Goal: Information Seeking & Learning: Learn about a topic

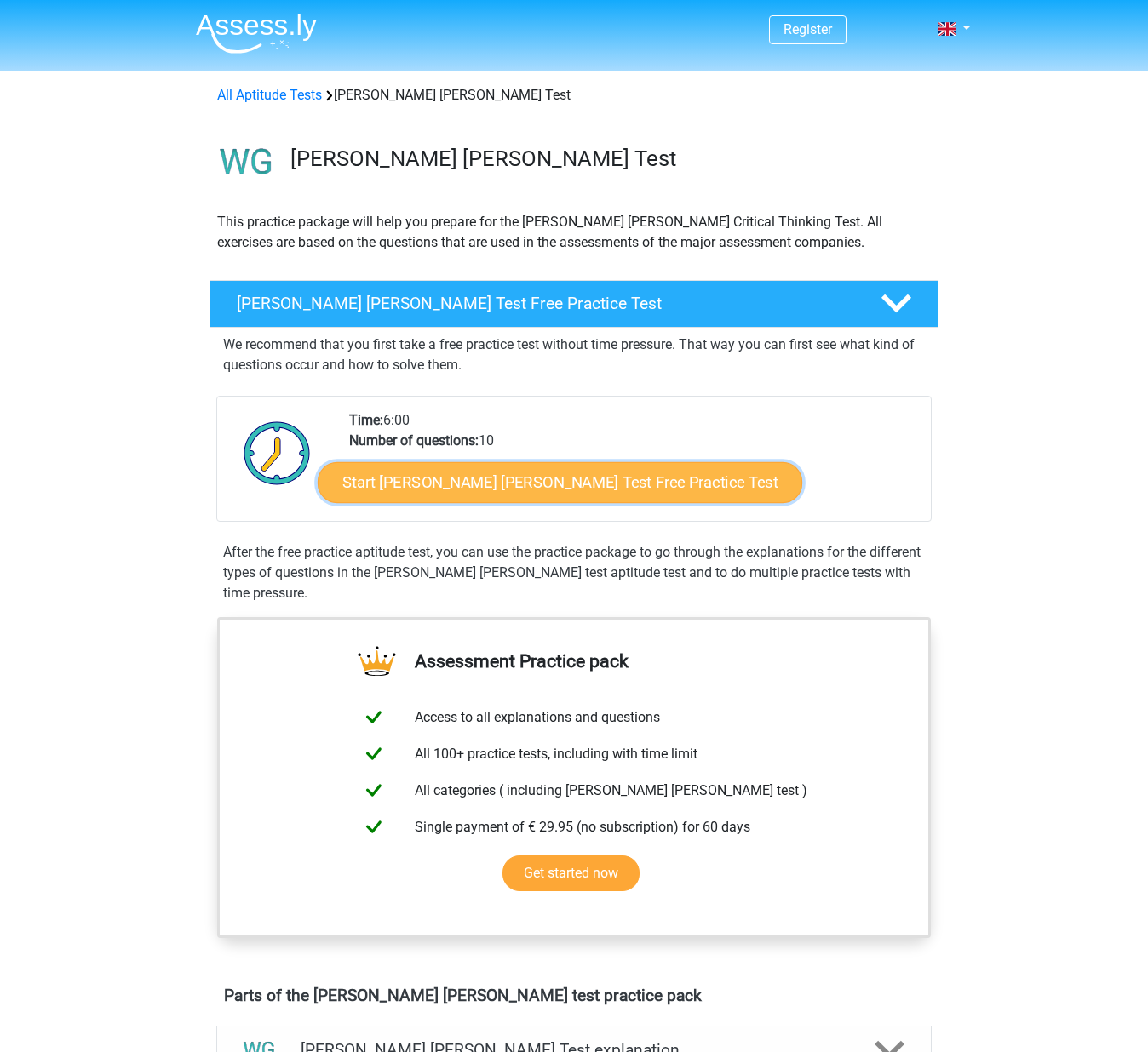
click at [543, 481] on link "Start Watson Glaser Test Free Practice Test" at bounding box center [560, 483] width 485 height 41
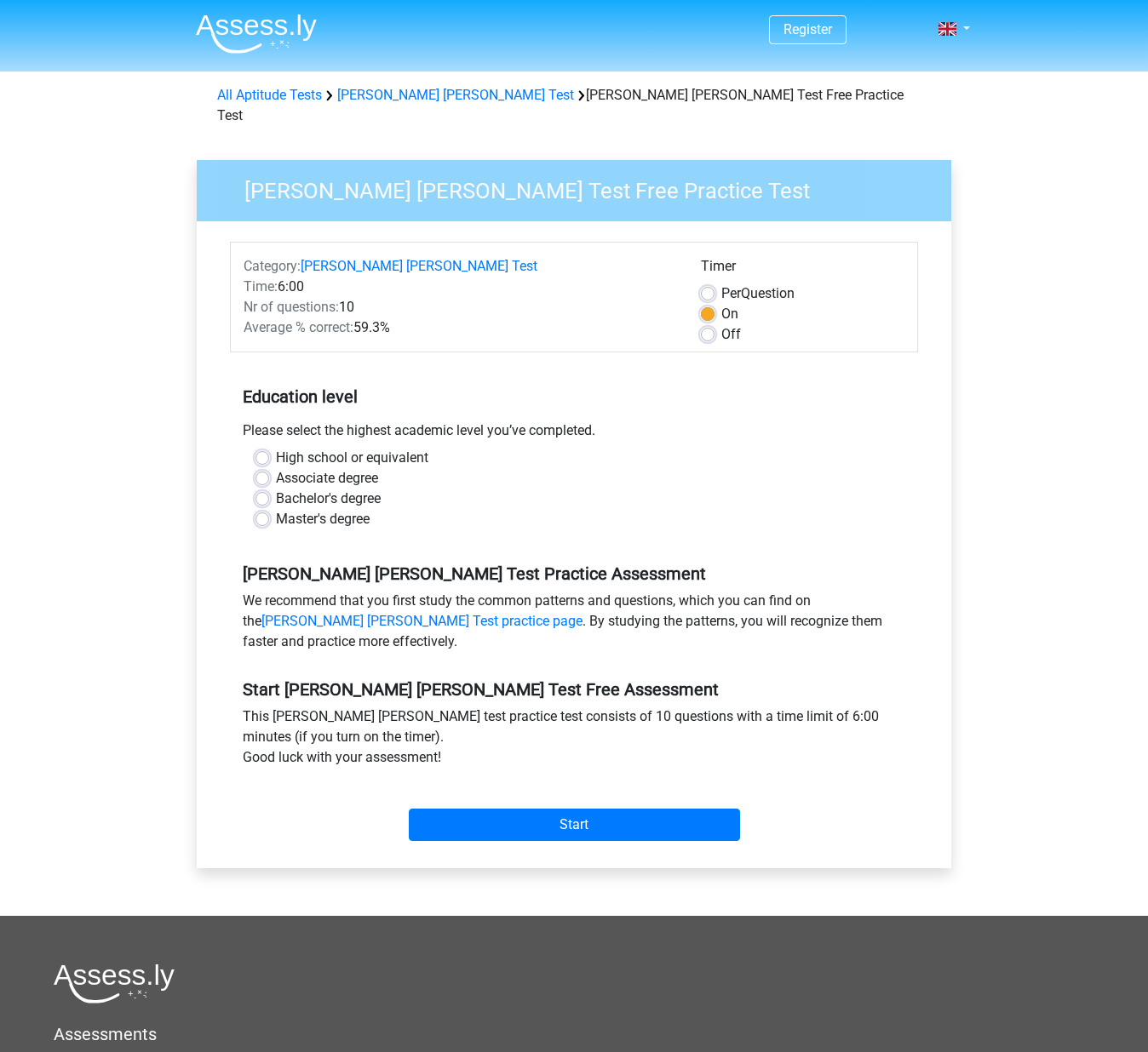
click at [276, 509] on label "Master's degree" at bounding box center [323, 519] width 94 height 21
click at [261, 509] on input "Master's degree" at bounding box center [262, 518] width 14 height 17
radio input "true"
click at [582, 809] on input "Start" at bounding box center [574, 825] width 331 height 33
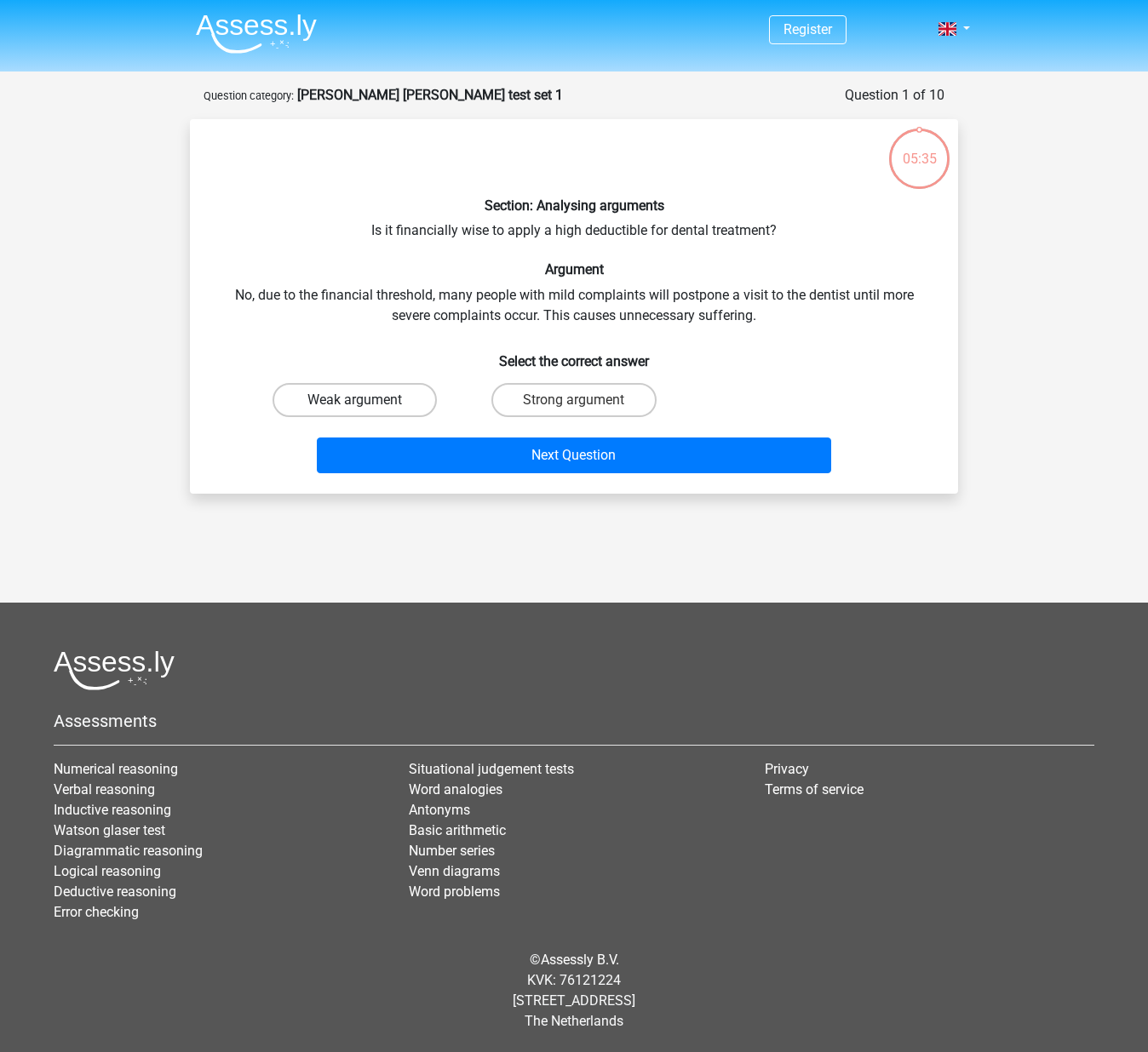
click at [379, 405] on label "Weak argument" at bounding box center [355, 400] width 164 height 34
click at [366, 405] on input "Weak argument" at bounding box center [361, 406] width 11 height 11
radio input "true"
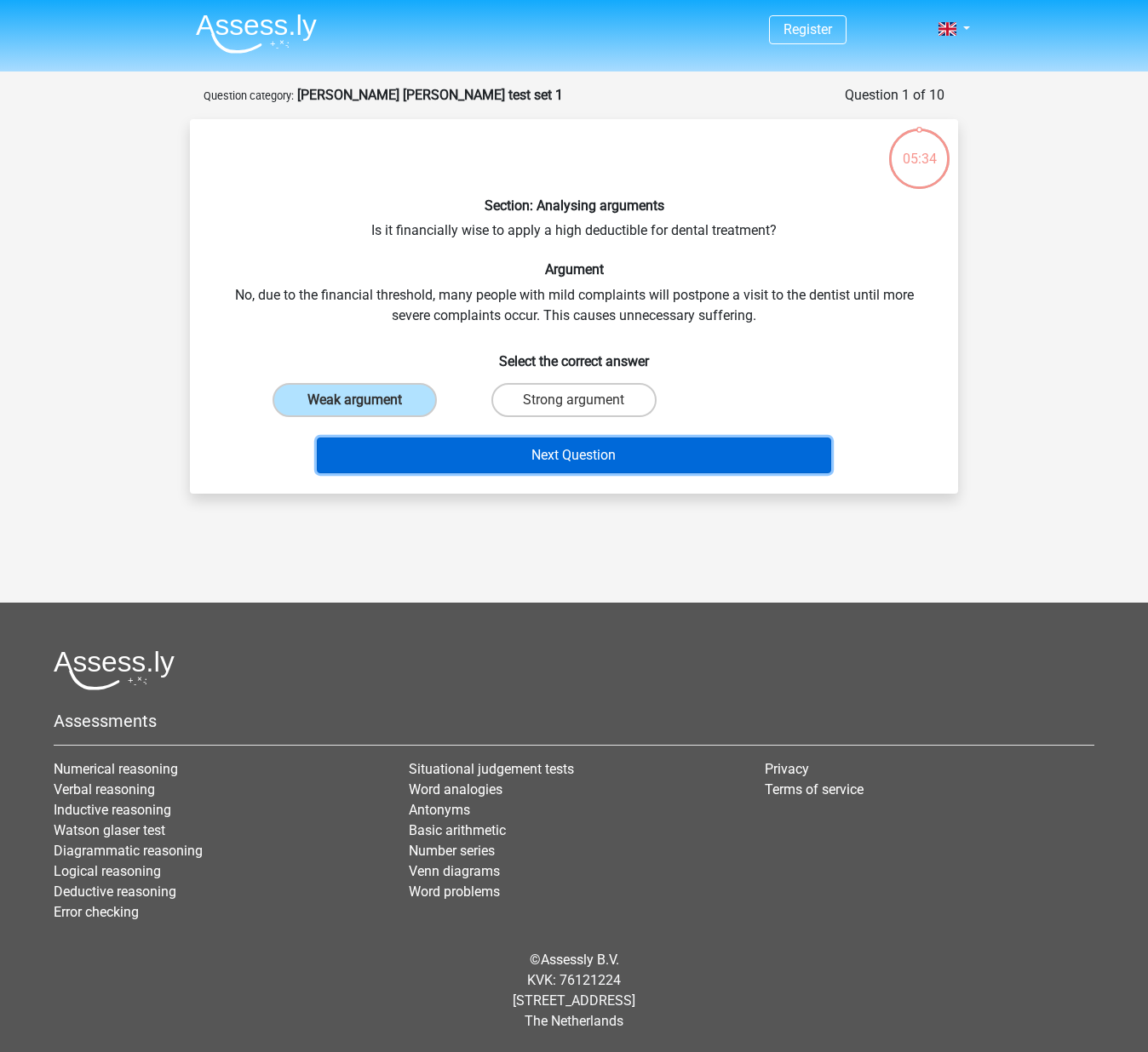
click at [606, 464] on button "Next Question" at bounding box center [574, 456] width 515 height 36
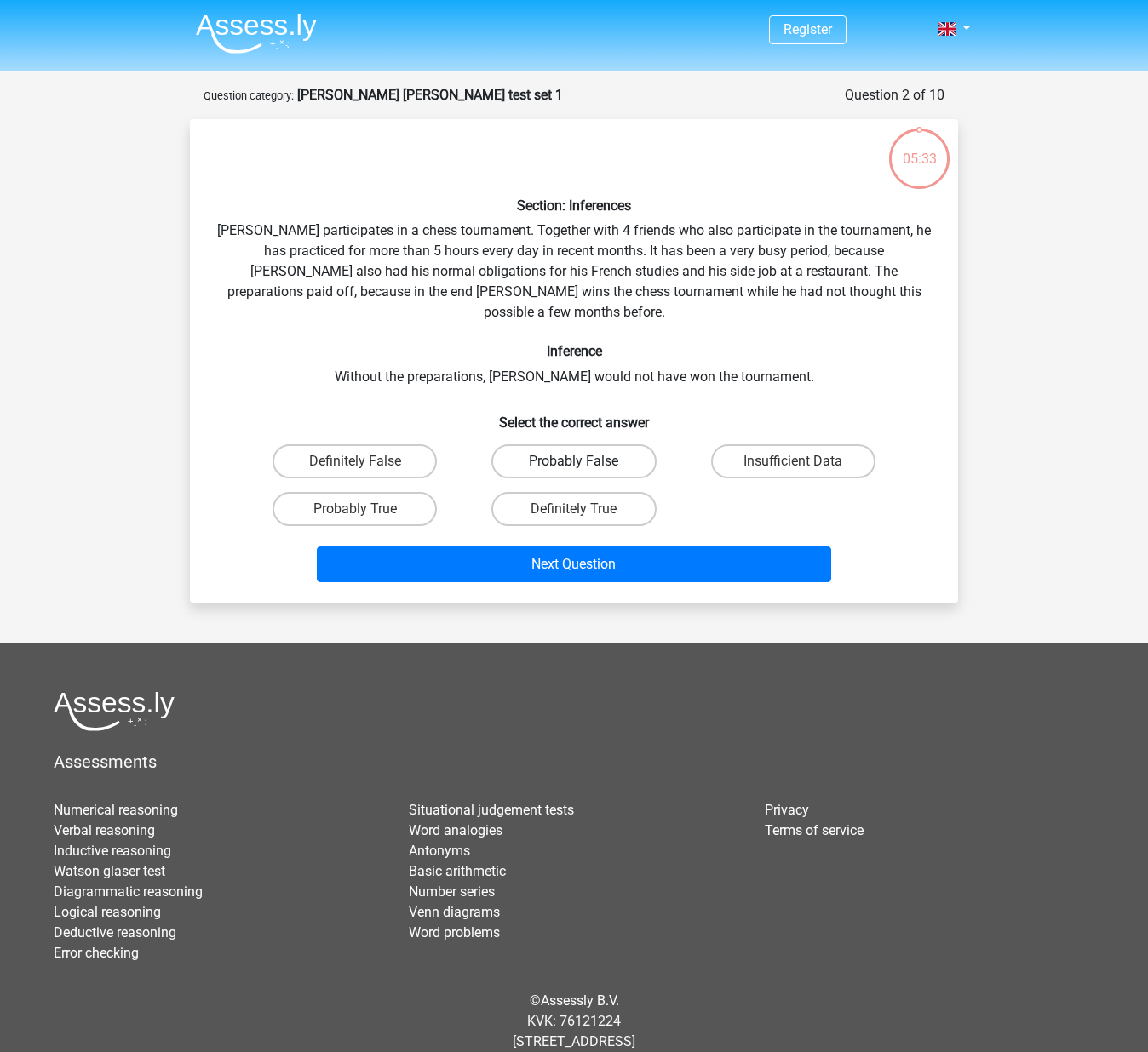
scroll to position [21, 0]
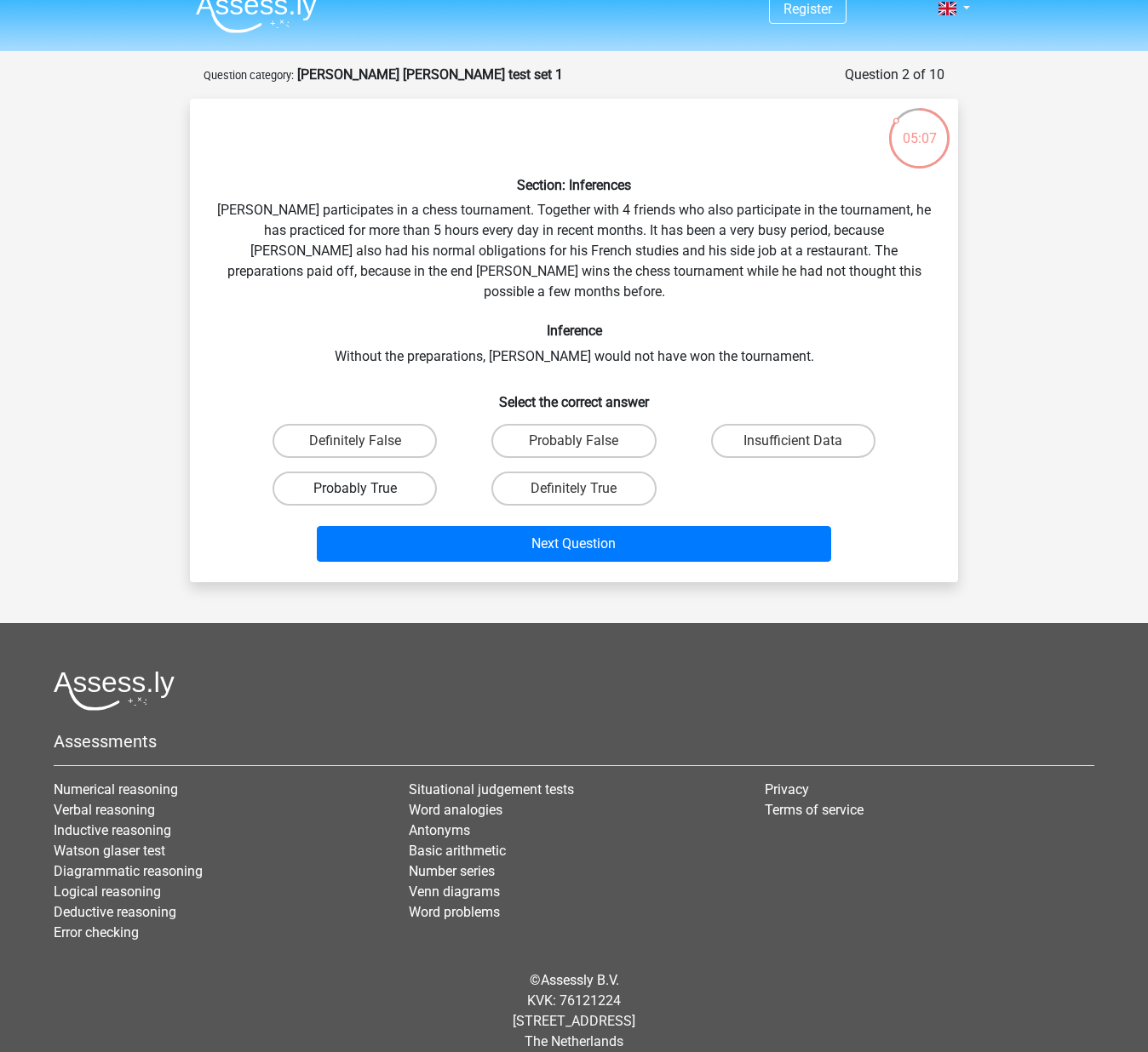
click at [394, 472] on label "Probably True" at bounding box center [355, 488] width 164 height 34
click at [366, 488] on input "Probably True" at bounding box center [361, 494] width 11 height 11
radio input "true"
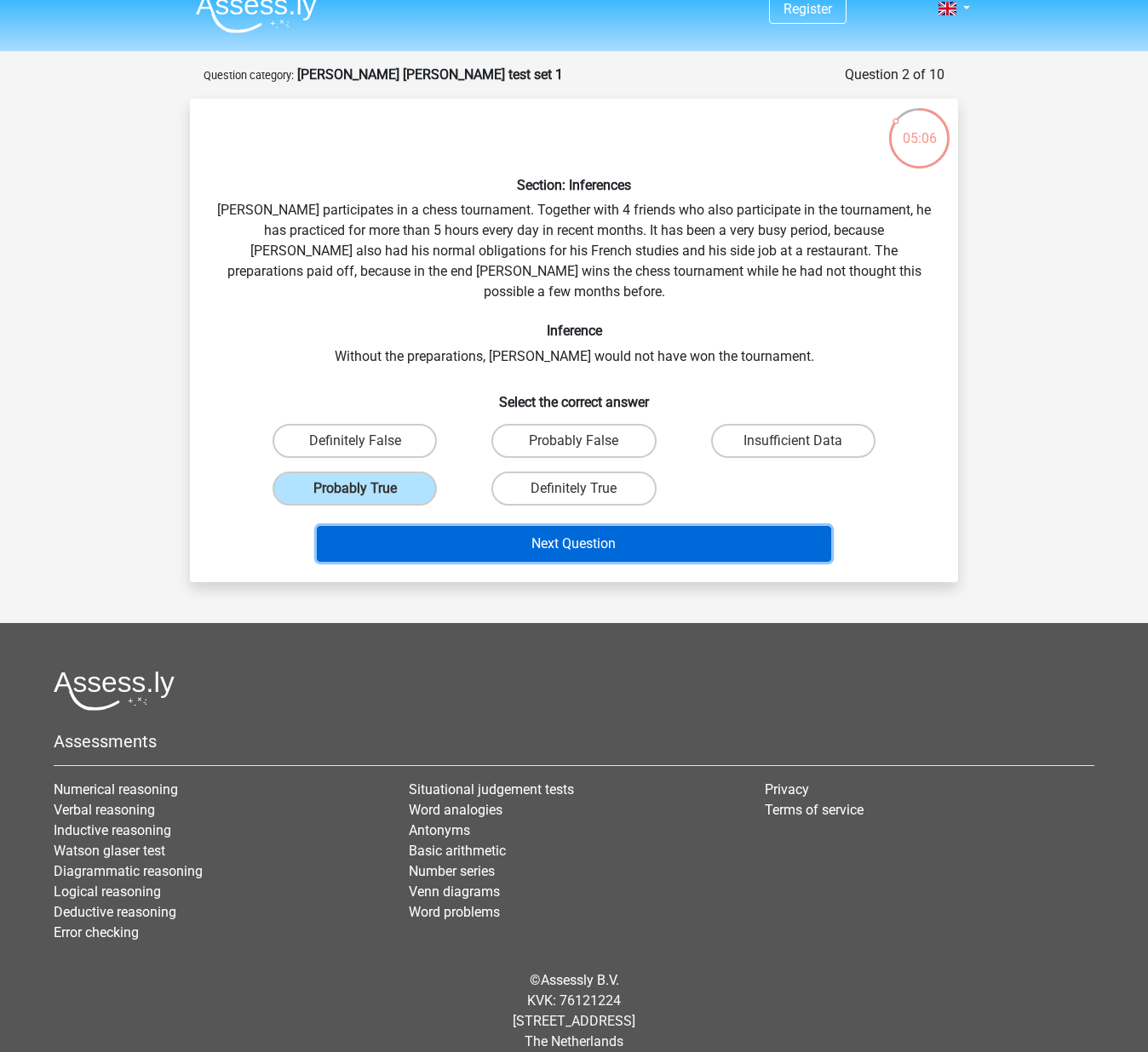
click at [604, 526] on button "Next Question" at bounding box center [574, 544] width 515 height 36
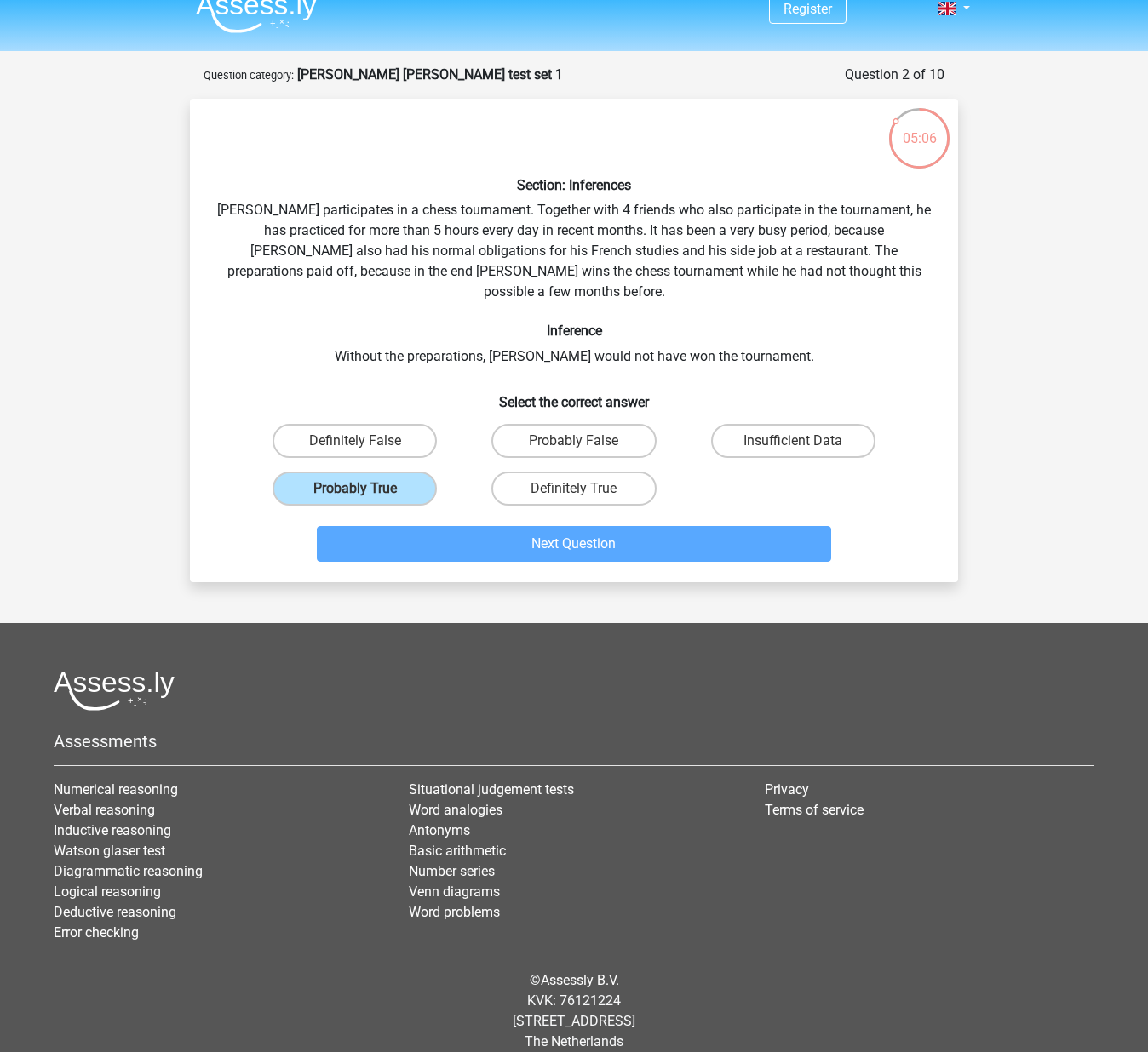
scroll to position [0, 0]
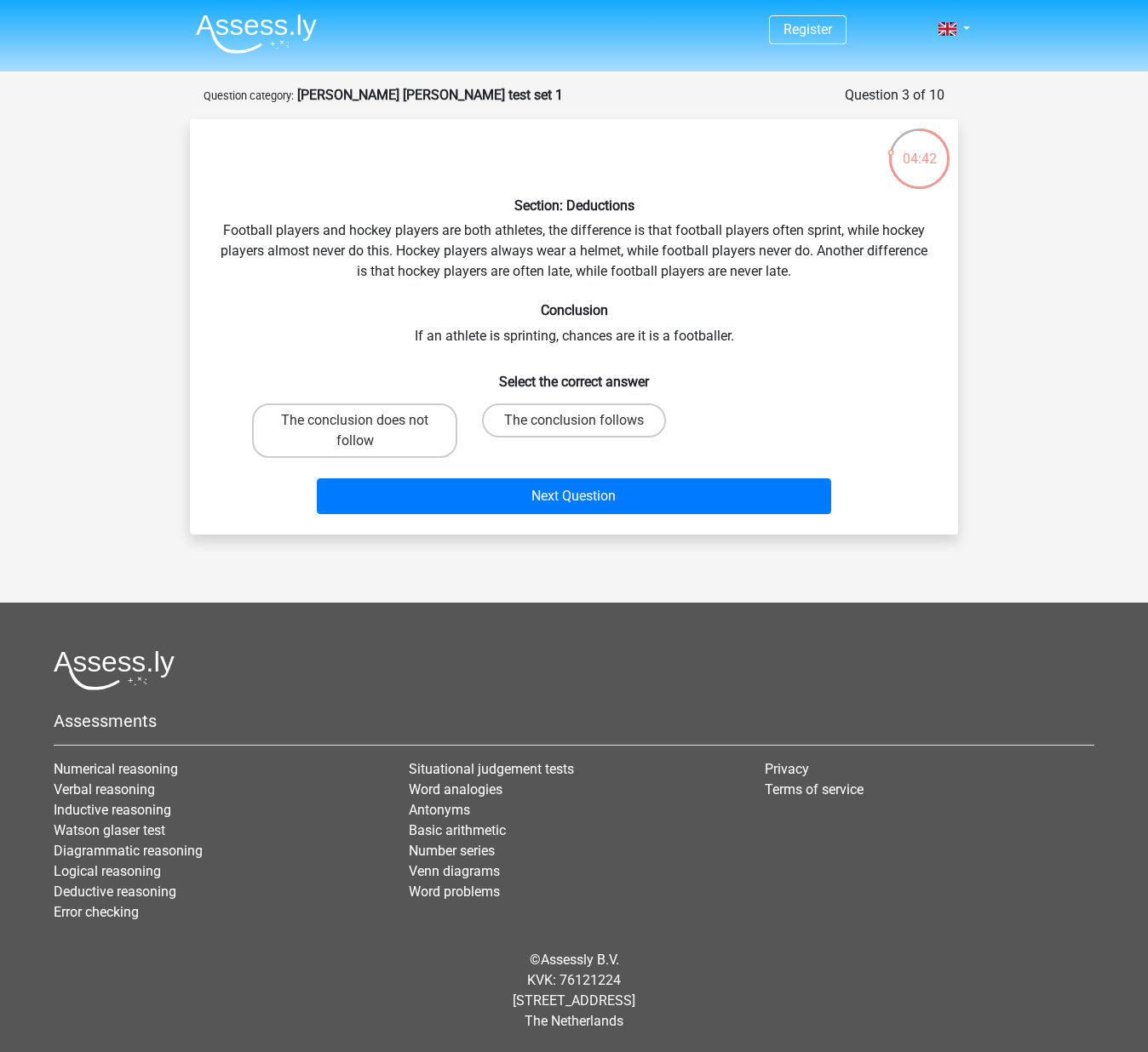
click at [576, 426] on input "The conclusion follows" at bounding box center [580, 427] width 11 height 11
radio input "true"
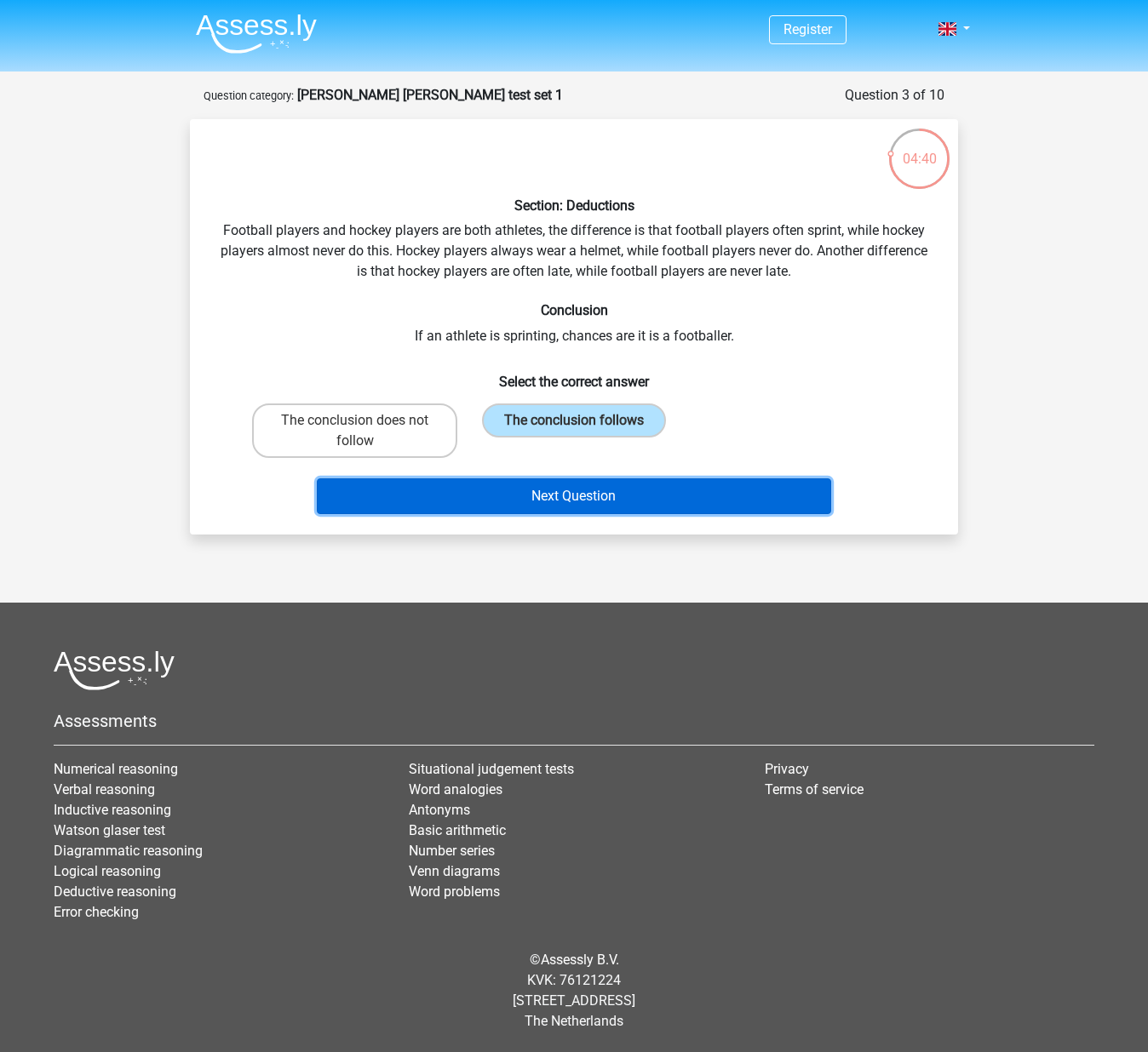
click at [593, 500] on button "Next Question" at bounding box center [574, 496] width 515 height 36
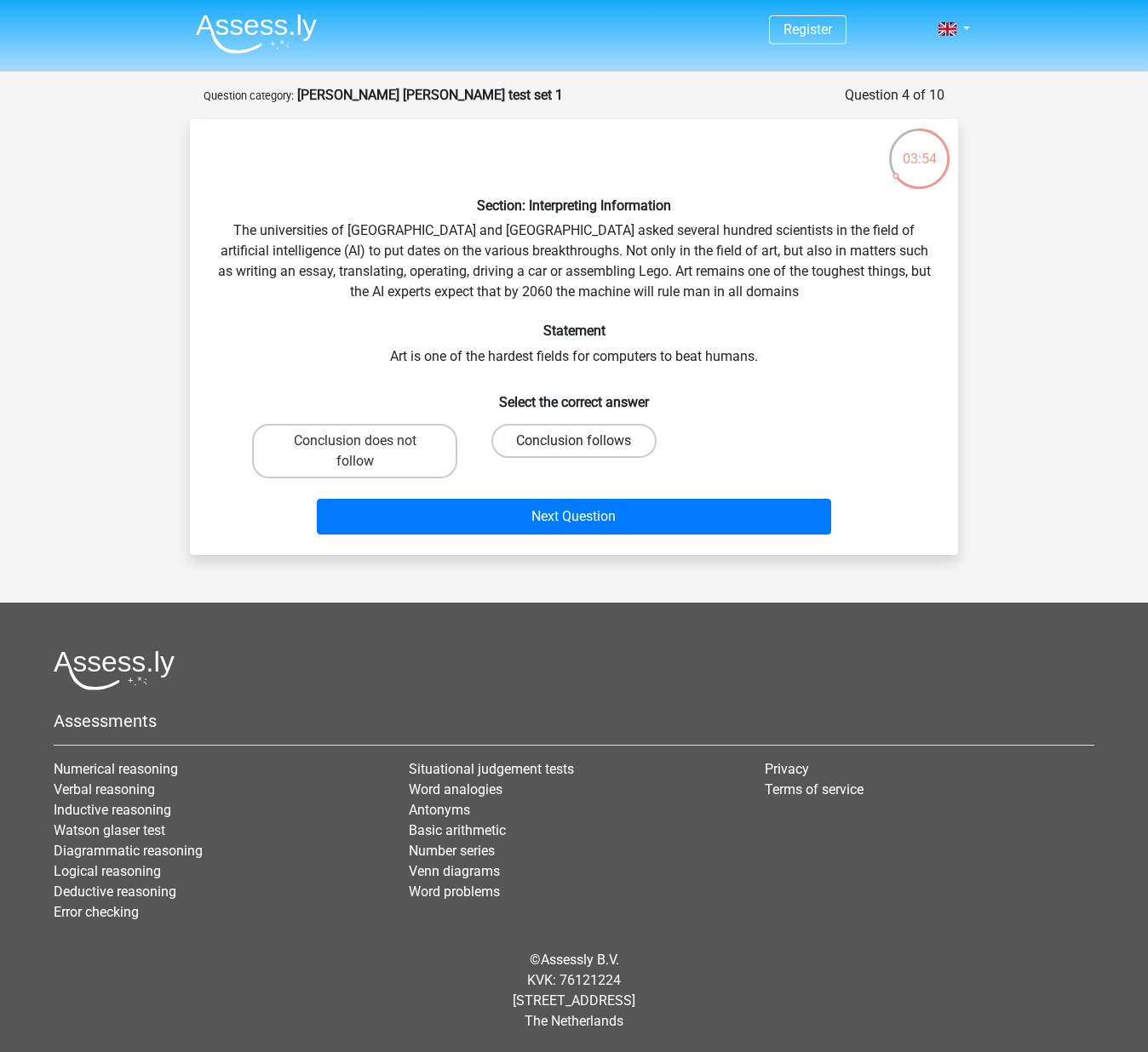
click at [588, 450] on label "Conclusion follows" at bounding box center [573, 441] width 164 height 34
click at [585, 450] on input "Conclusion follows" at bounding box center [580, 446] width 11 height 11
radio input "true"
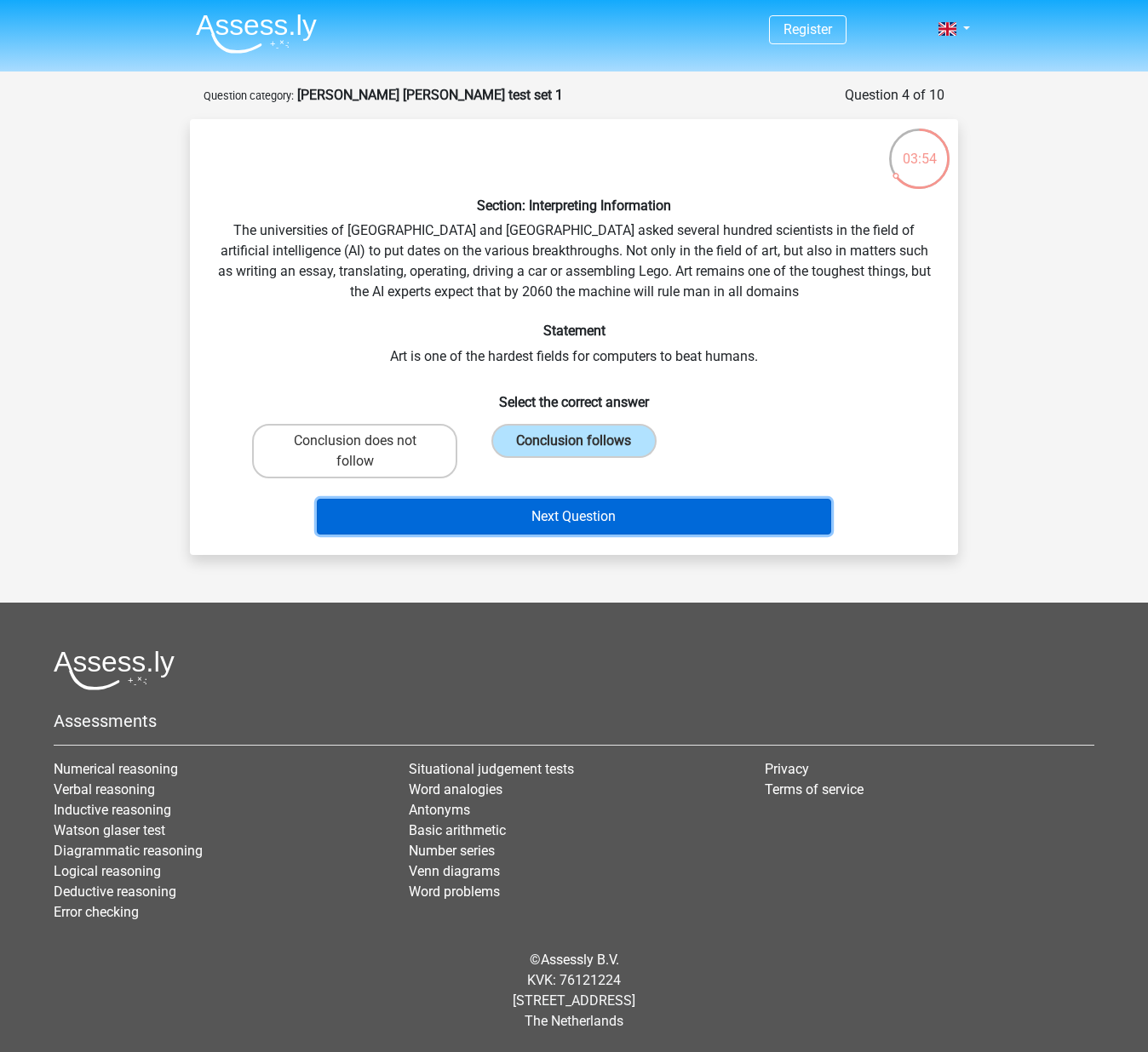
click at [597, 513] on button "Next Question" at bounding box center [574, 517] width 515 height 36
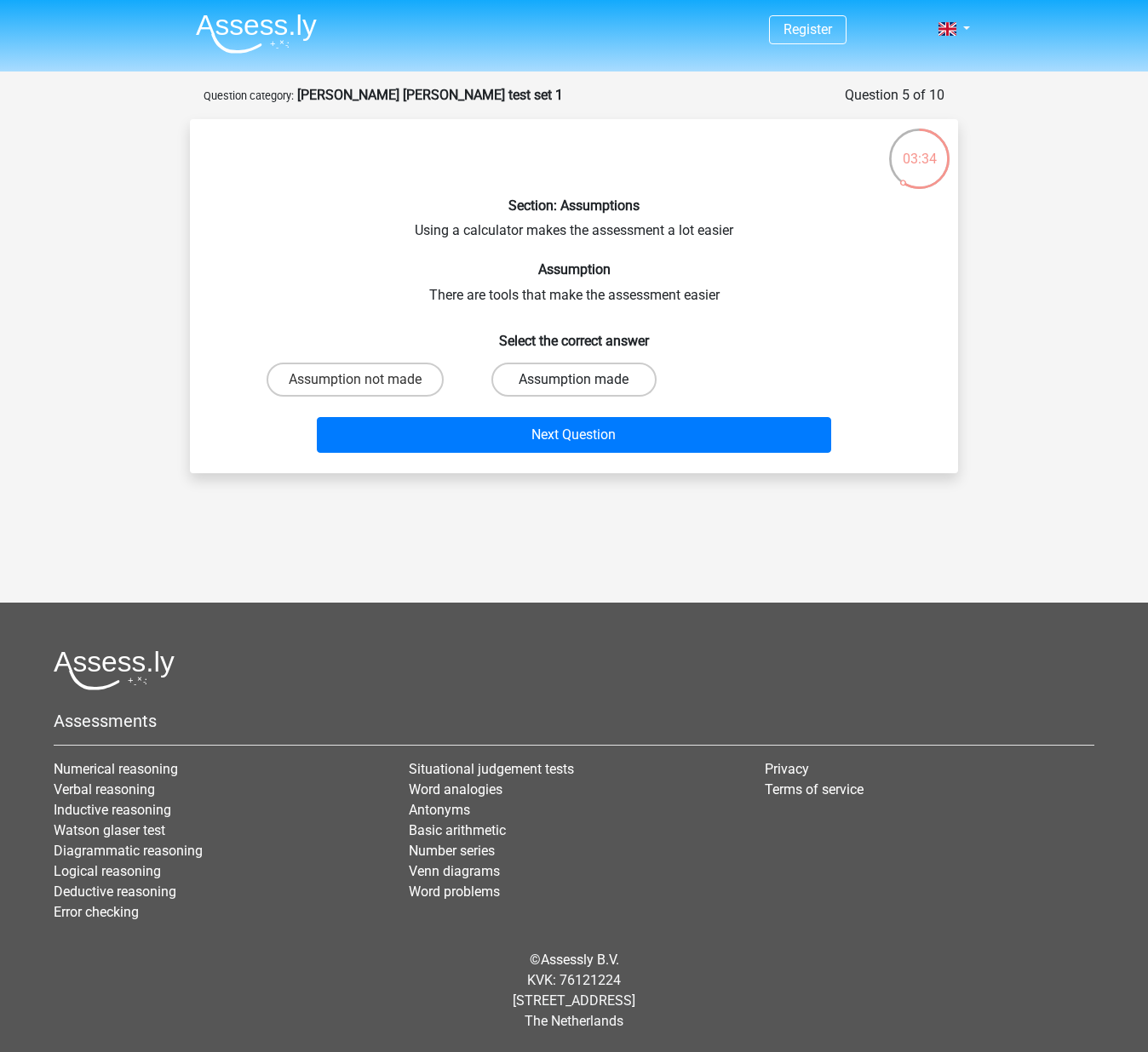
click at [564, 383] on label "Assumption made" at bounding box center [573, 380] width 164 height 34
click at [574, 383] on input "Assumption made" at bounding box center [580, 385] width 11 height 11
radio input "true"
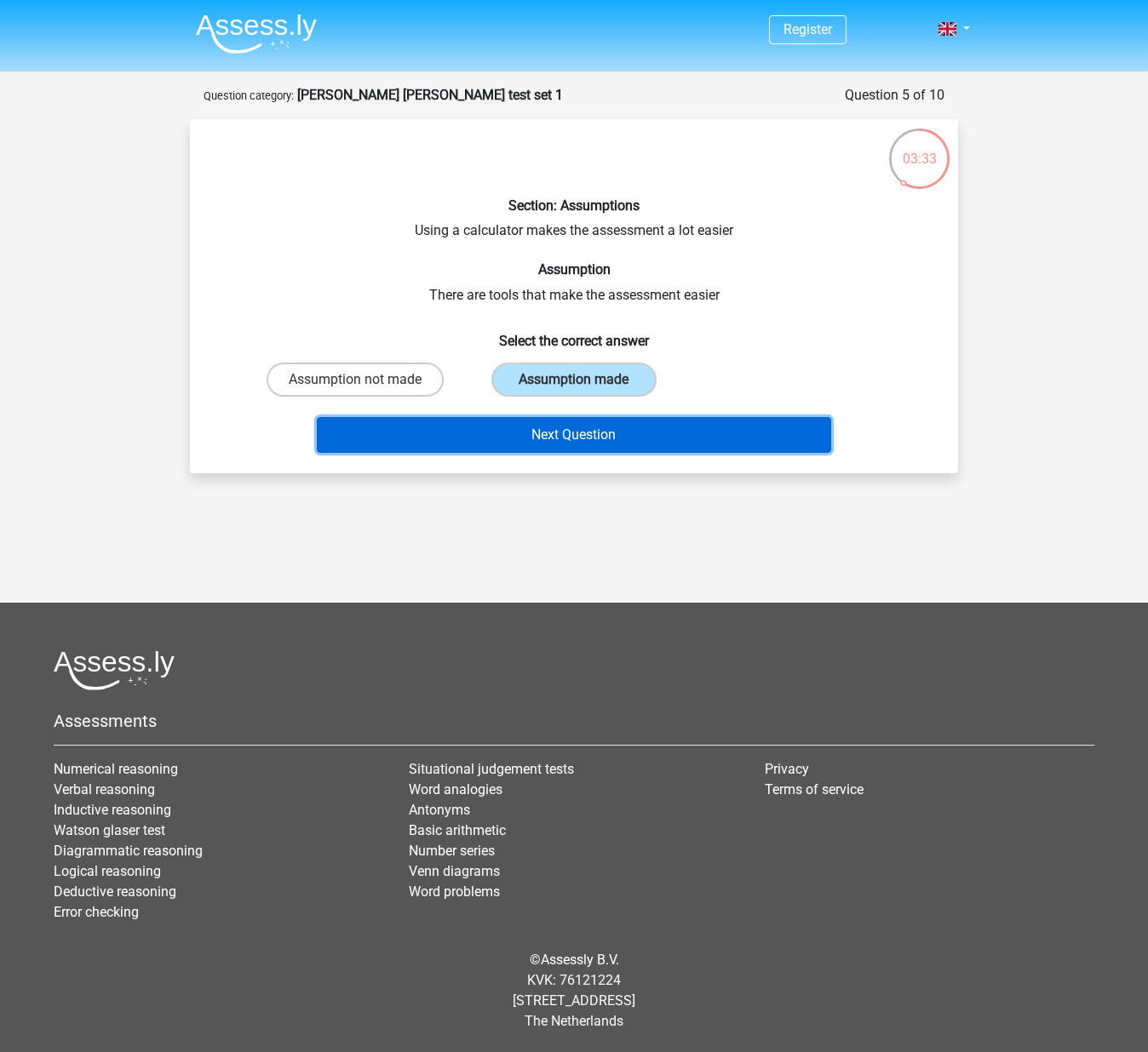
click at [591, 429] on button "Next Question" at bounding box center [574, 435] width 515 height 36
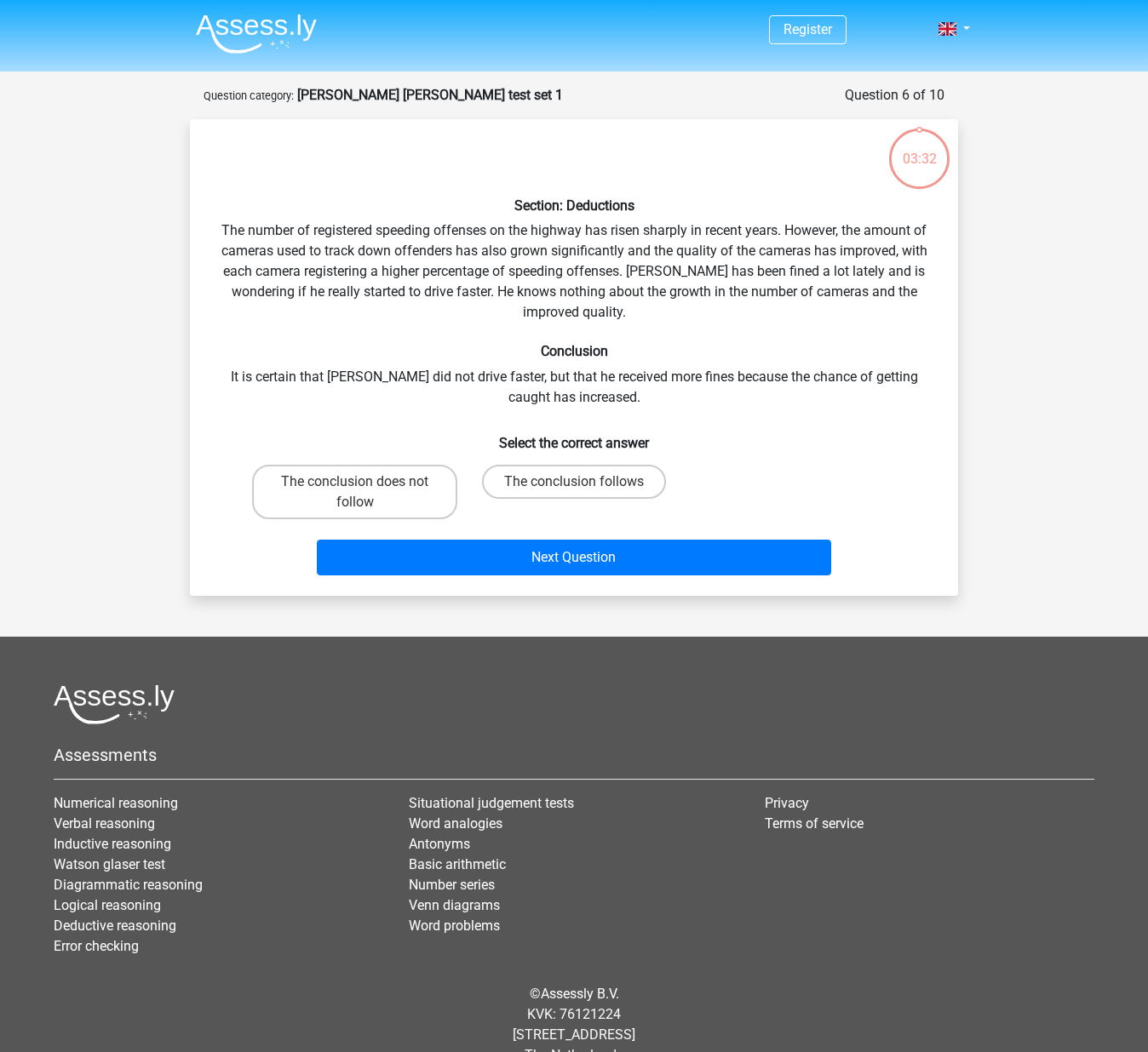
scroll to position [34, 0]
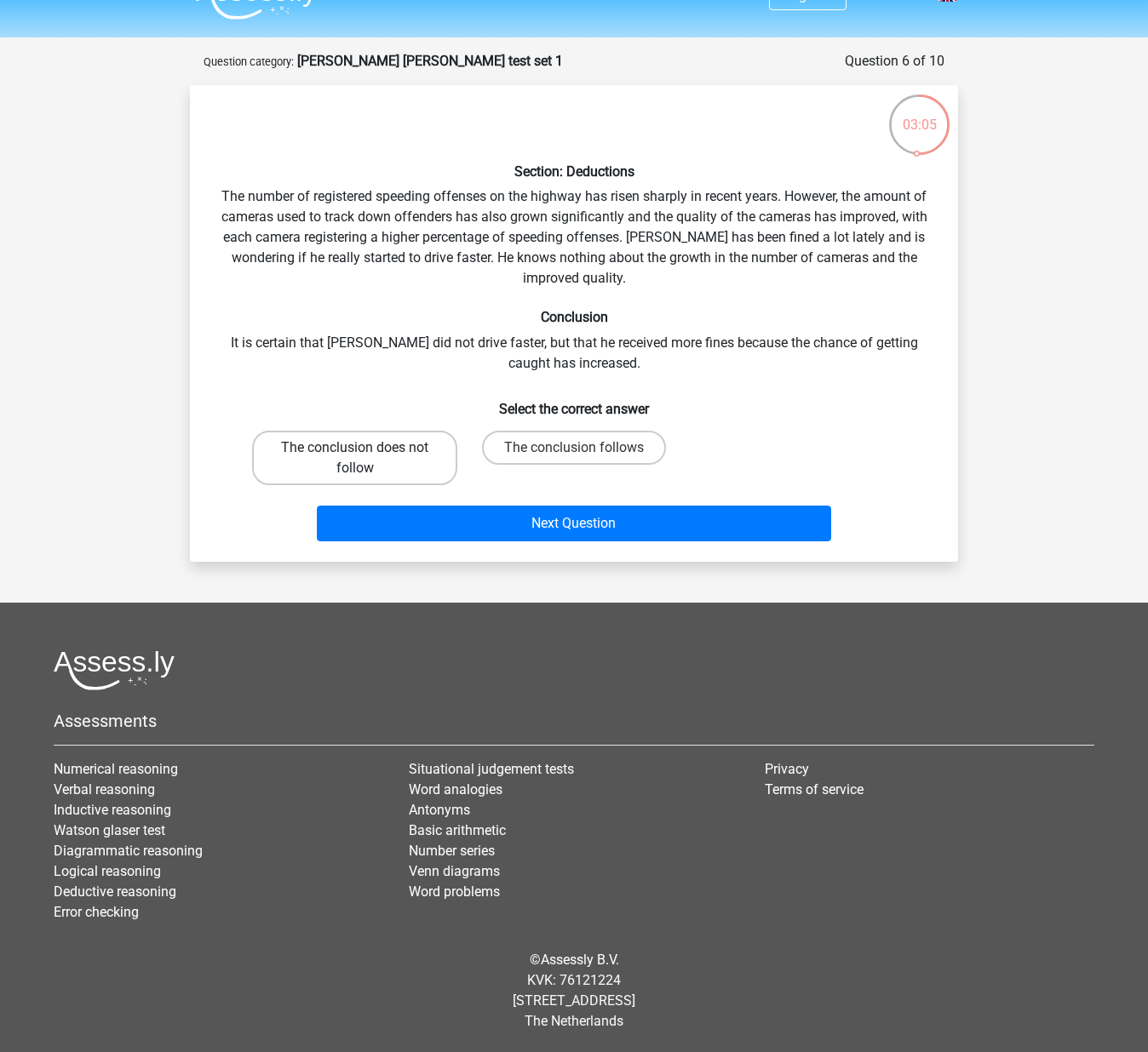
click at [427, 458] on label "The conclusion does not follow" at bounding box center [355, 458] width 205 height 54
click at [366, 458] on input "The conclusion does not follow" at bounding box center [361, 454] width 11 height 11
radio input "true"
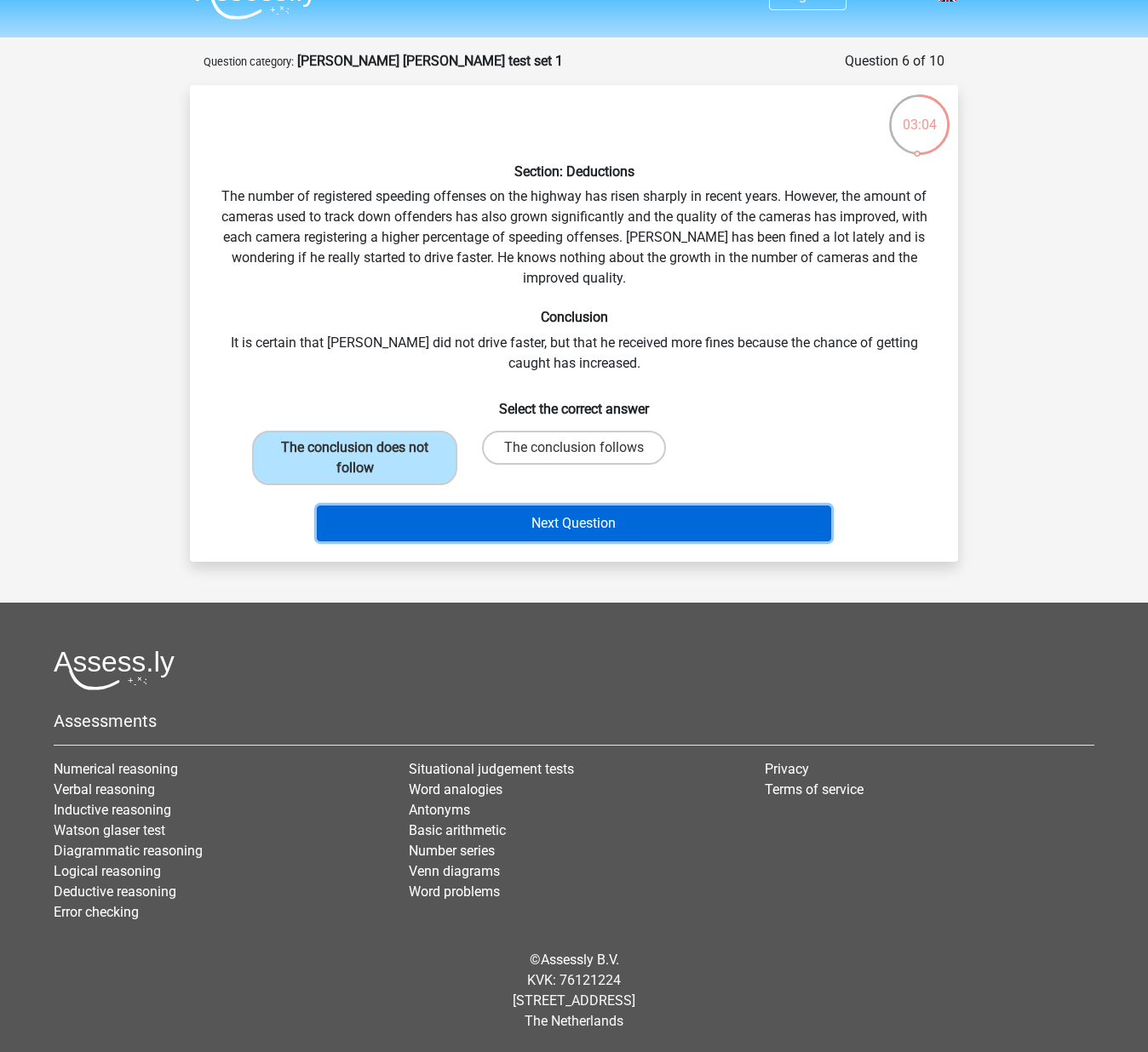
click at [632, 531] on button "Next Question" at bounding box center [574, 523] width 515 height 36
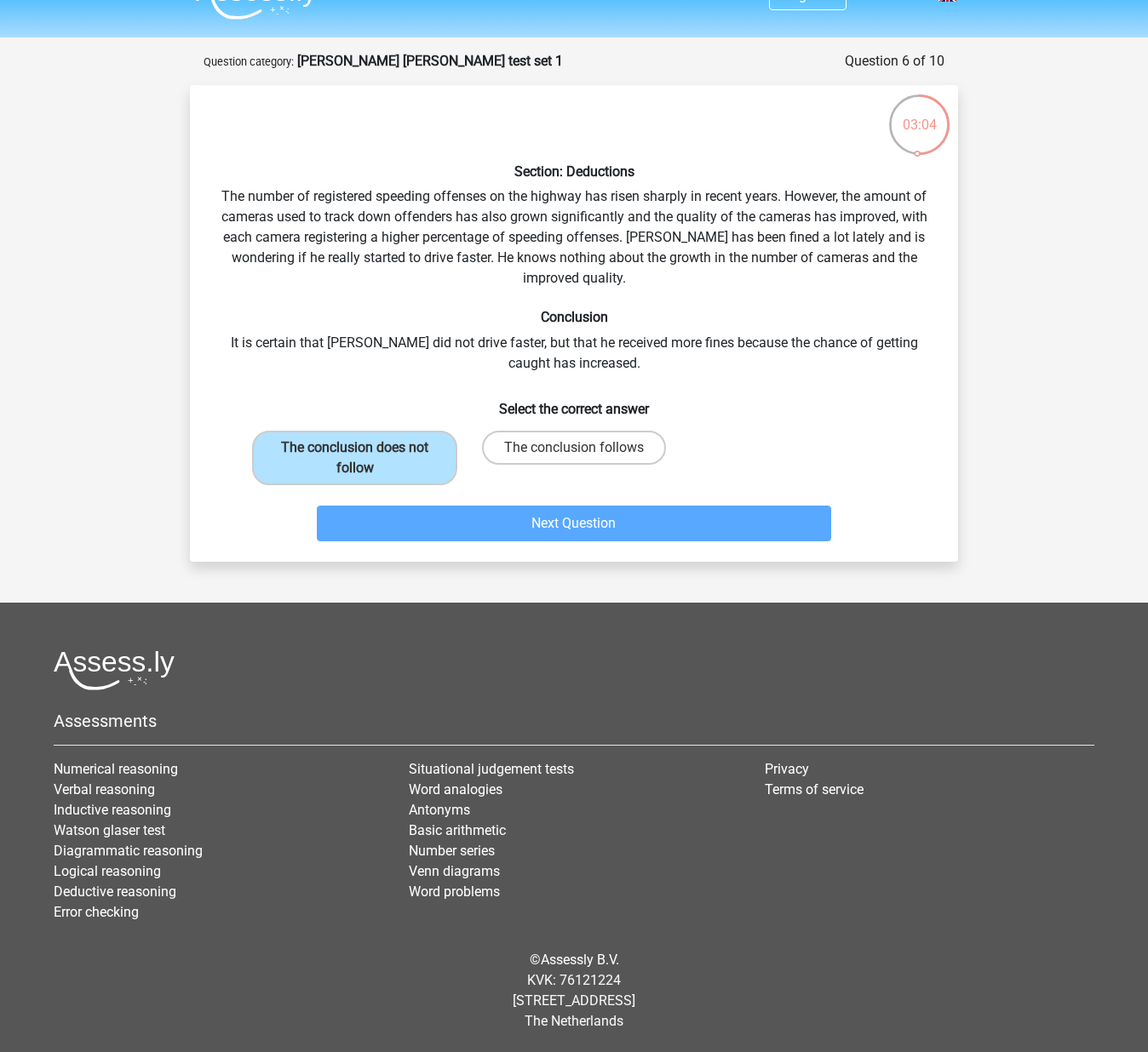
scroll to position [0, 0]
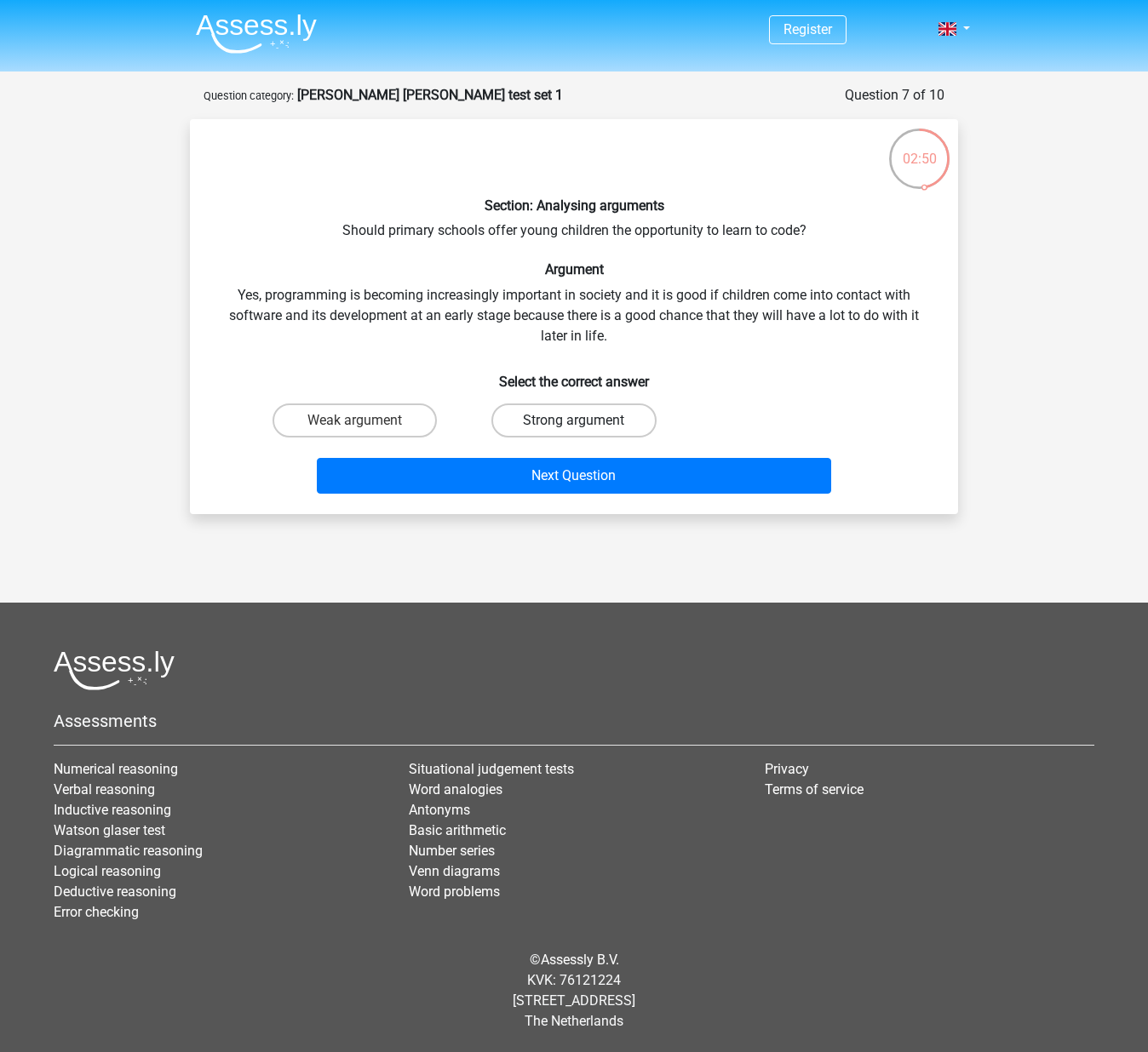
click at [554, 424] on label "Strong argument" at bounding box center [573, 420] width 164 height 34
click at [574, 424] on input "Strong argument" at bounding box center [580, 427] width 11 height 11
radio input "true"
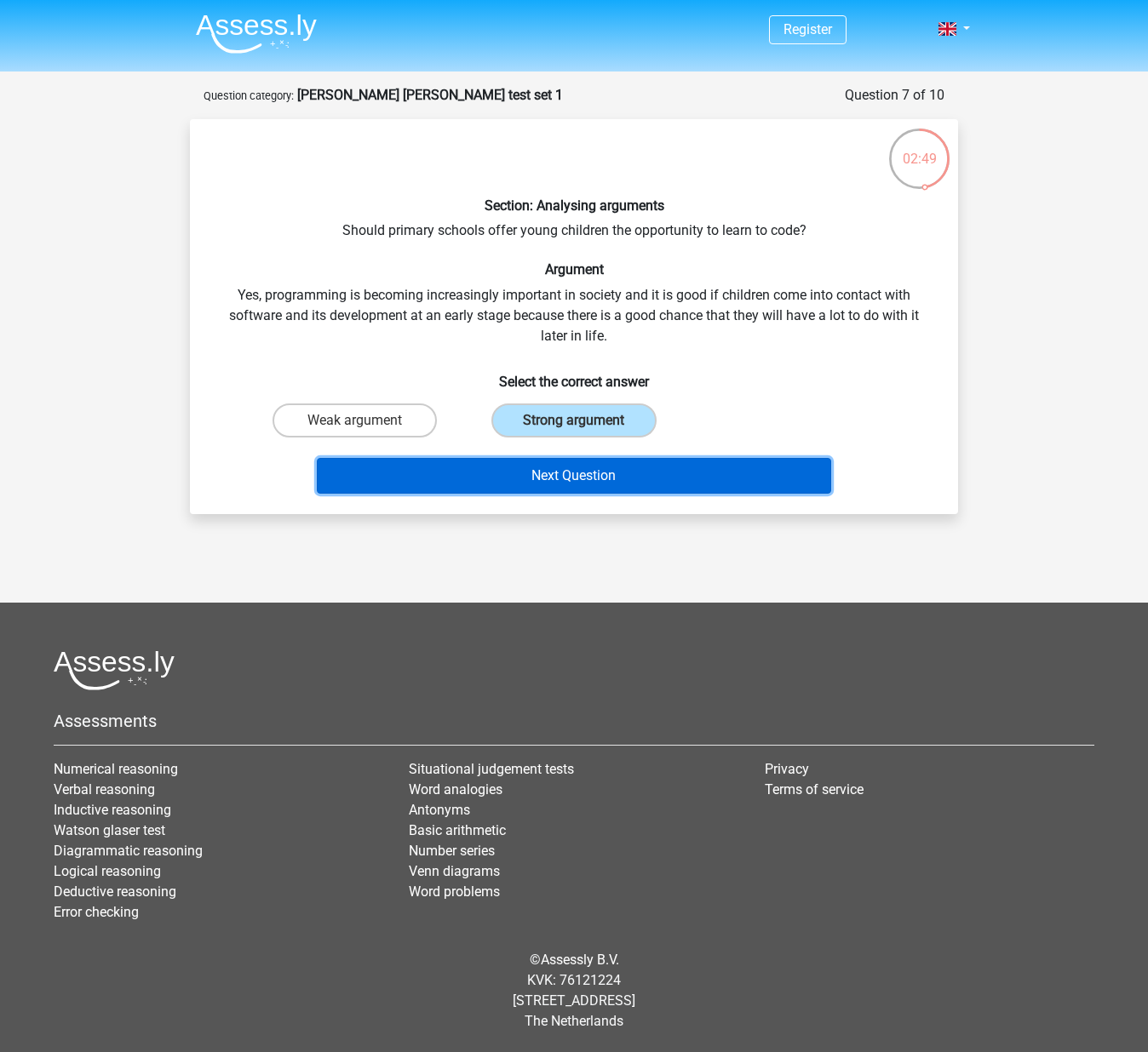
click at [568, 474] on button "Next Question" at bounding box center [574, 475] width 515 height 36
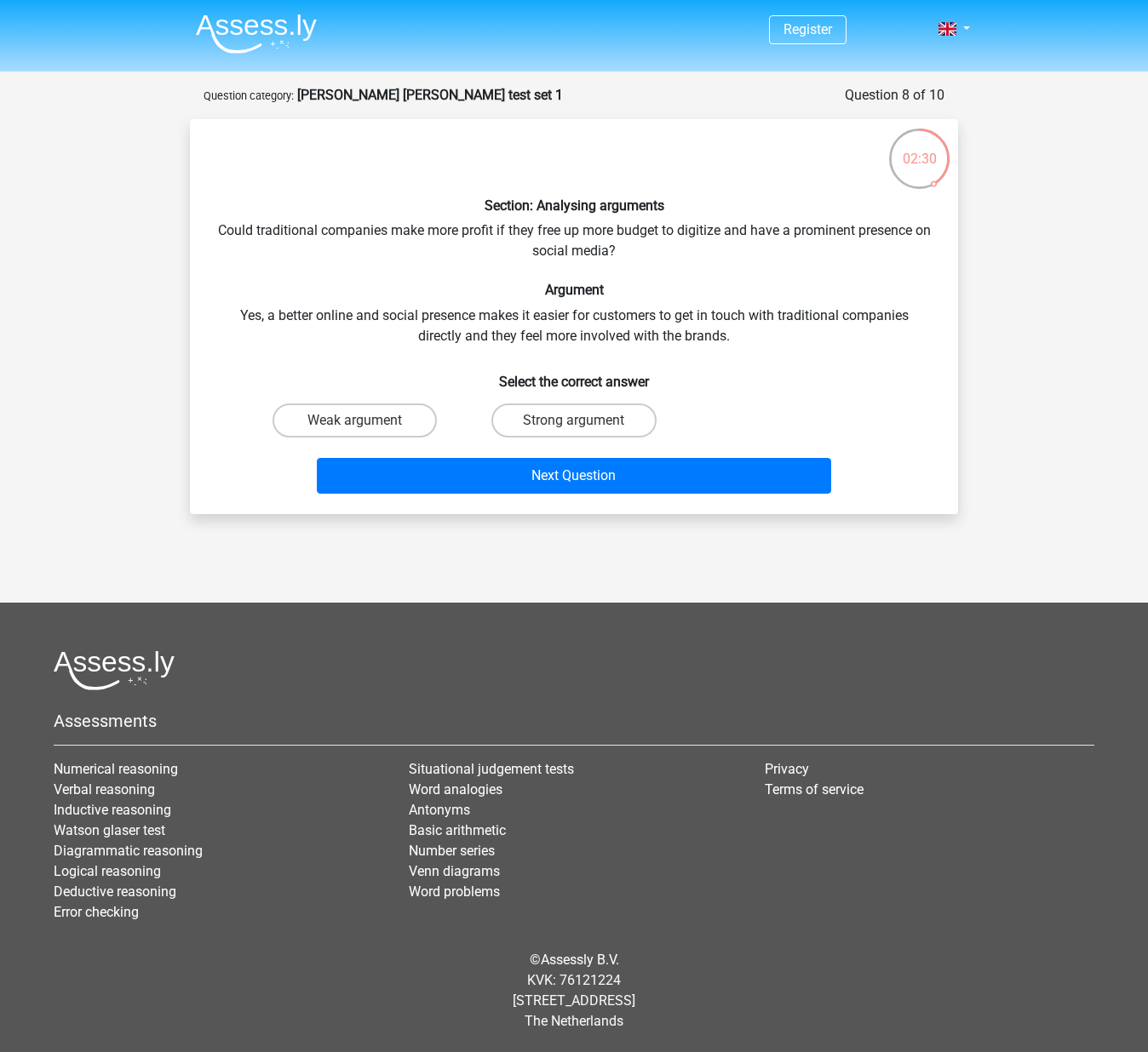
click at [574, 425] on input "Strong argument" at bounding box center [580, 427] width 11 height 11
radio input "true"
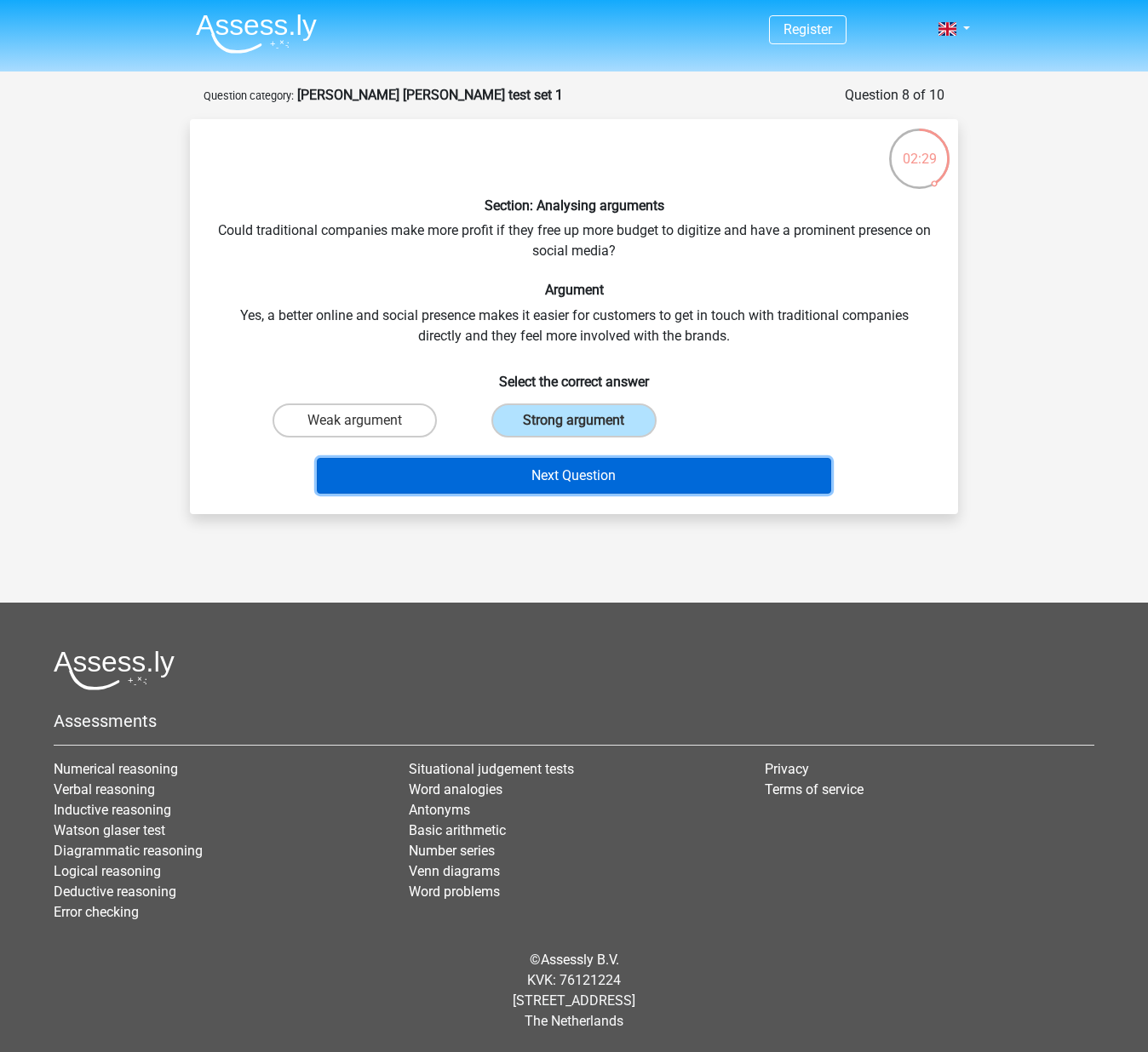
click at [597, 478] on button "Next Question" at bounding box center [574, 475] width 515 height 36
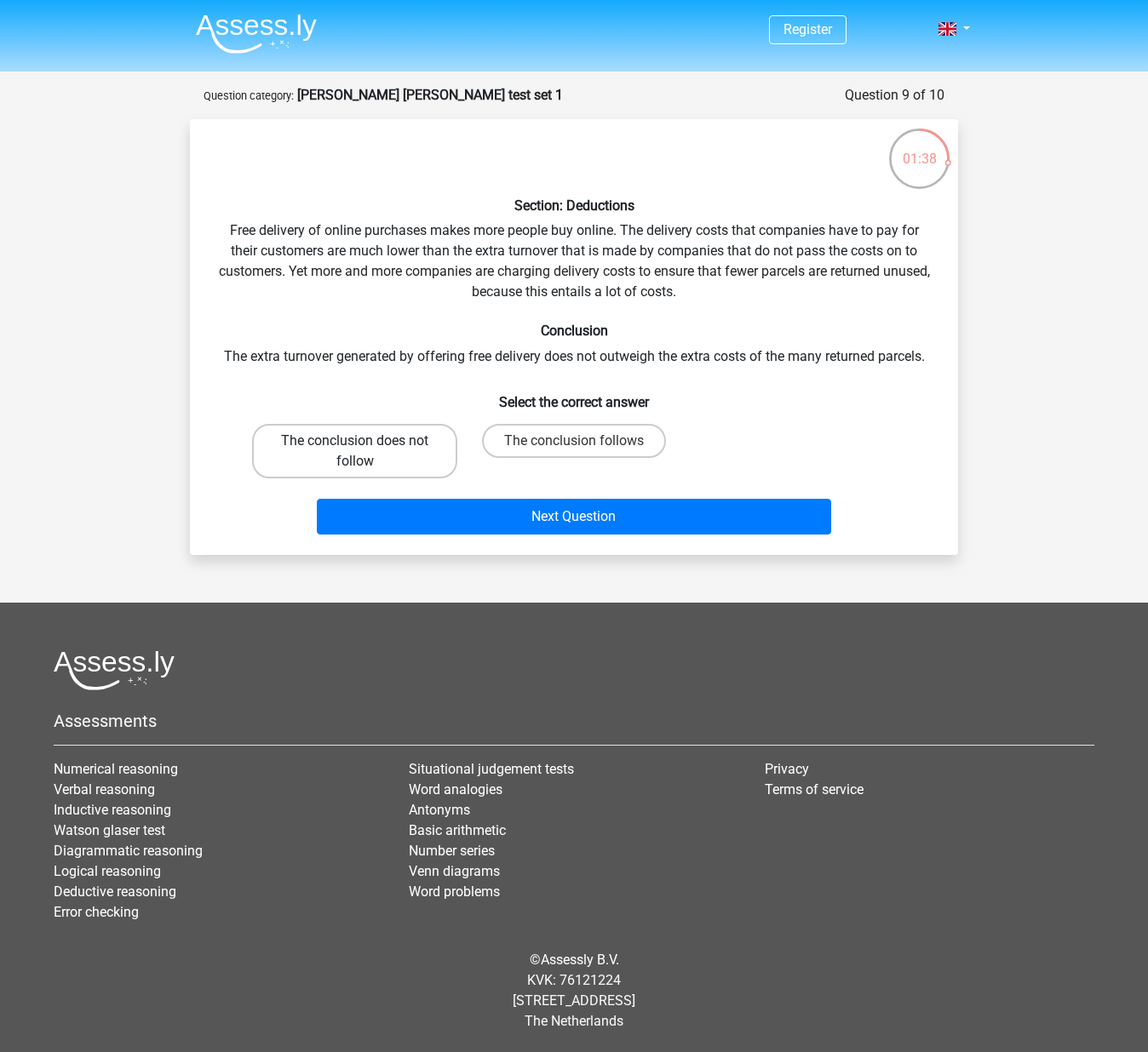
click at [426, 448] on label "The conclusion does not follow" at bounding box center [355, 451] width 205 height 54
click at [366, 448] on input "The conclusion does not follow" at bounding box center [361, 446] width 11 height 11
radio input "true"
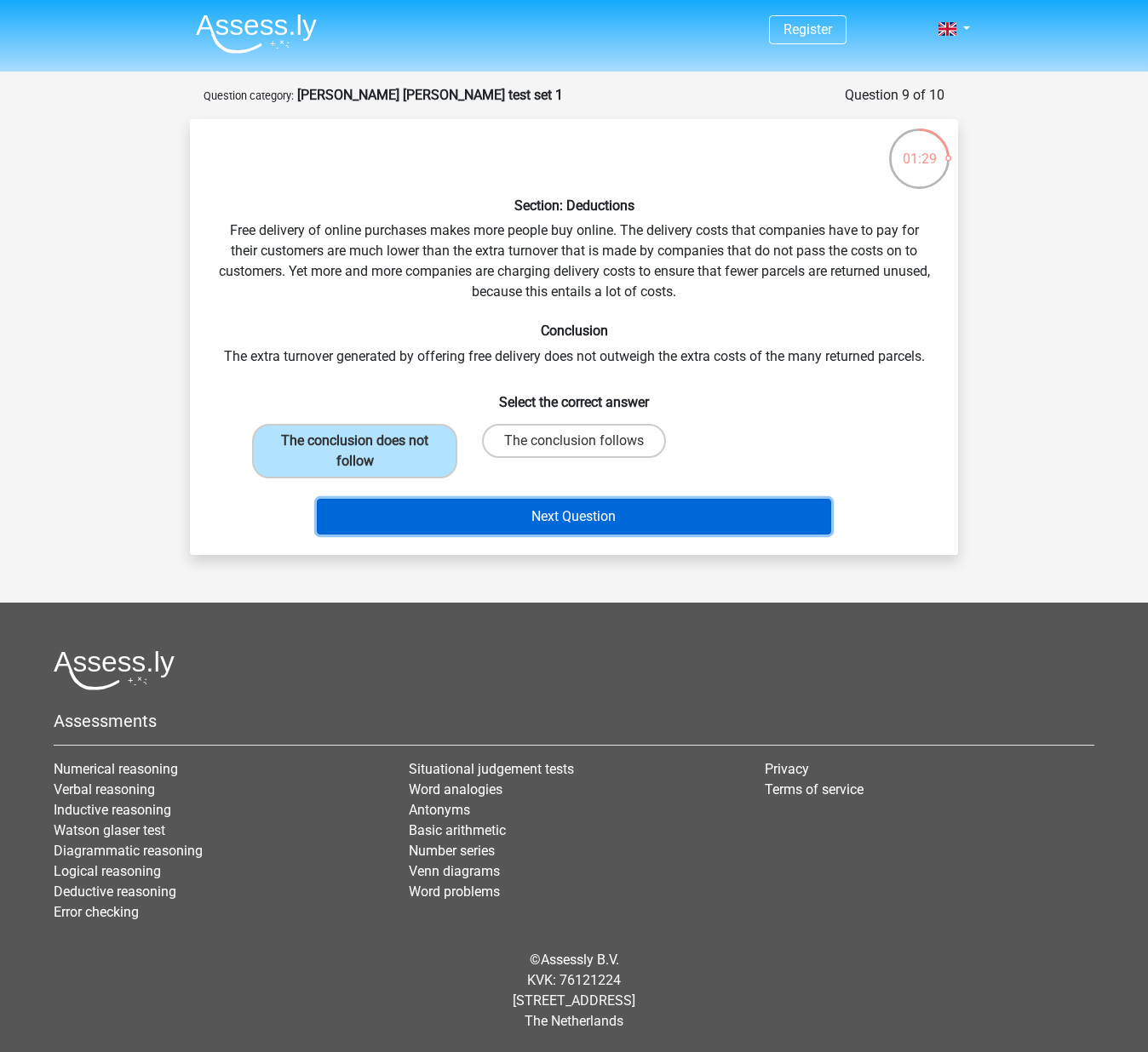
click at [598, 522] on button "Next Question" at bounding box center [574, 517] width 515 height 36
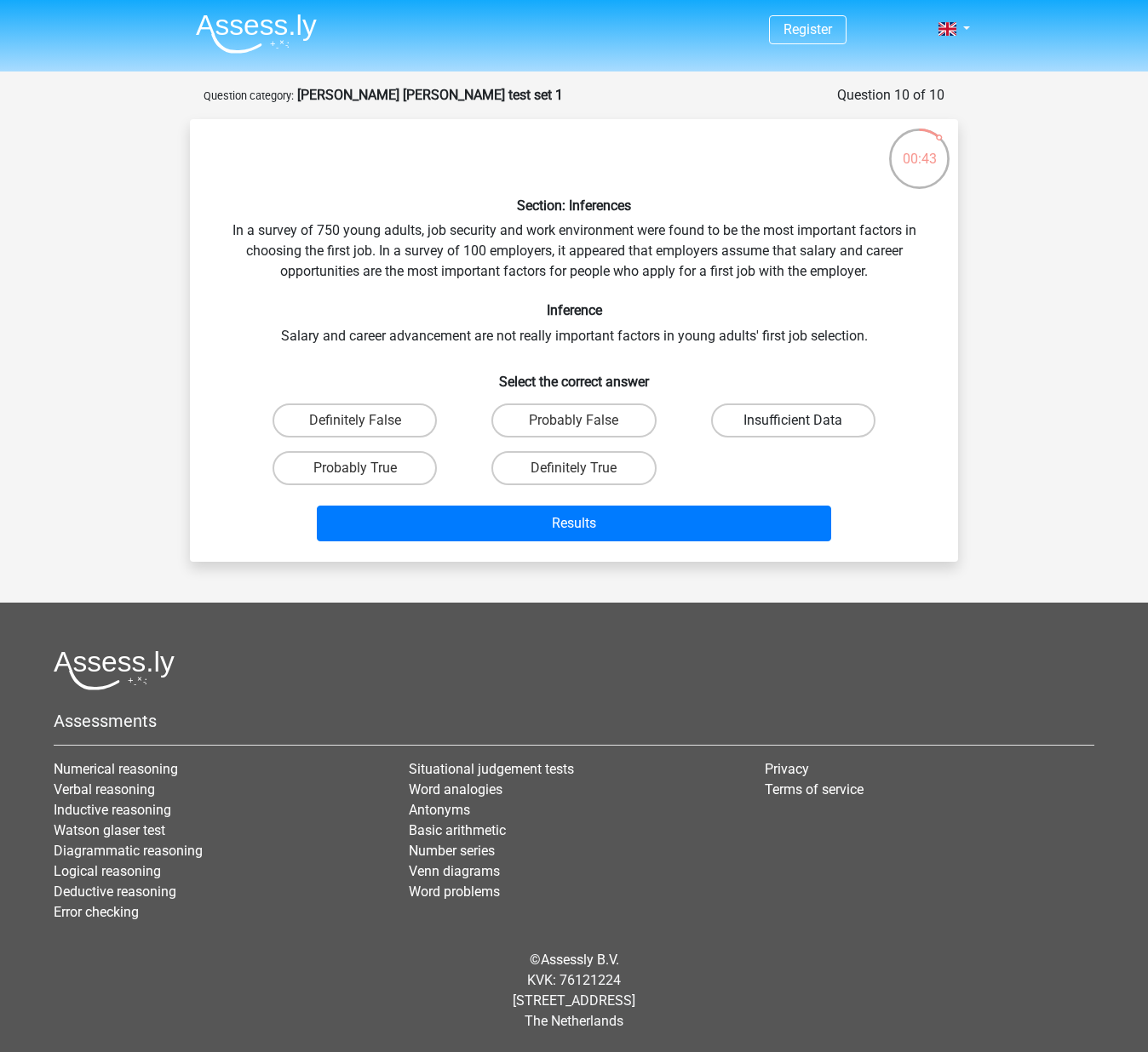
click at [822, 421] on label "Insufficient Data" at bounding box center [793, 420] width 164 height 34
click at [804, 421] on input "Insufficient Data" at bounding box center [798, 427] width 11 height 11
radio input "true"
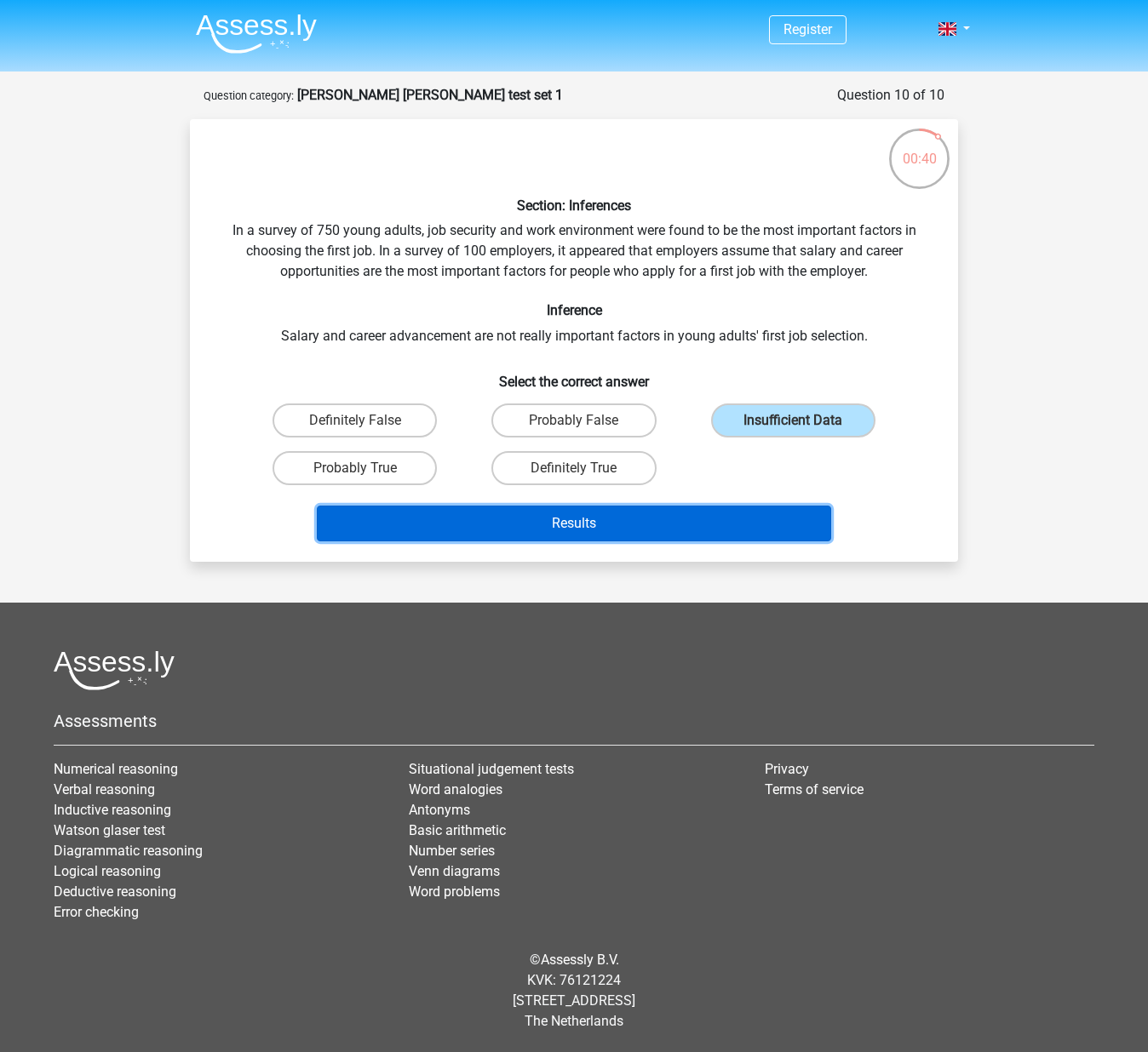
click at [705, 533] on button "Results" at bounding box center [574, 523] width 515 height 36
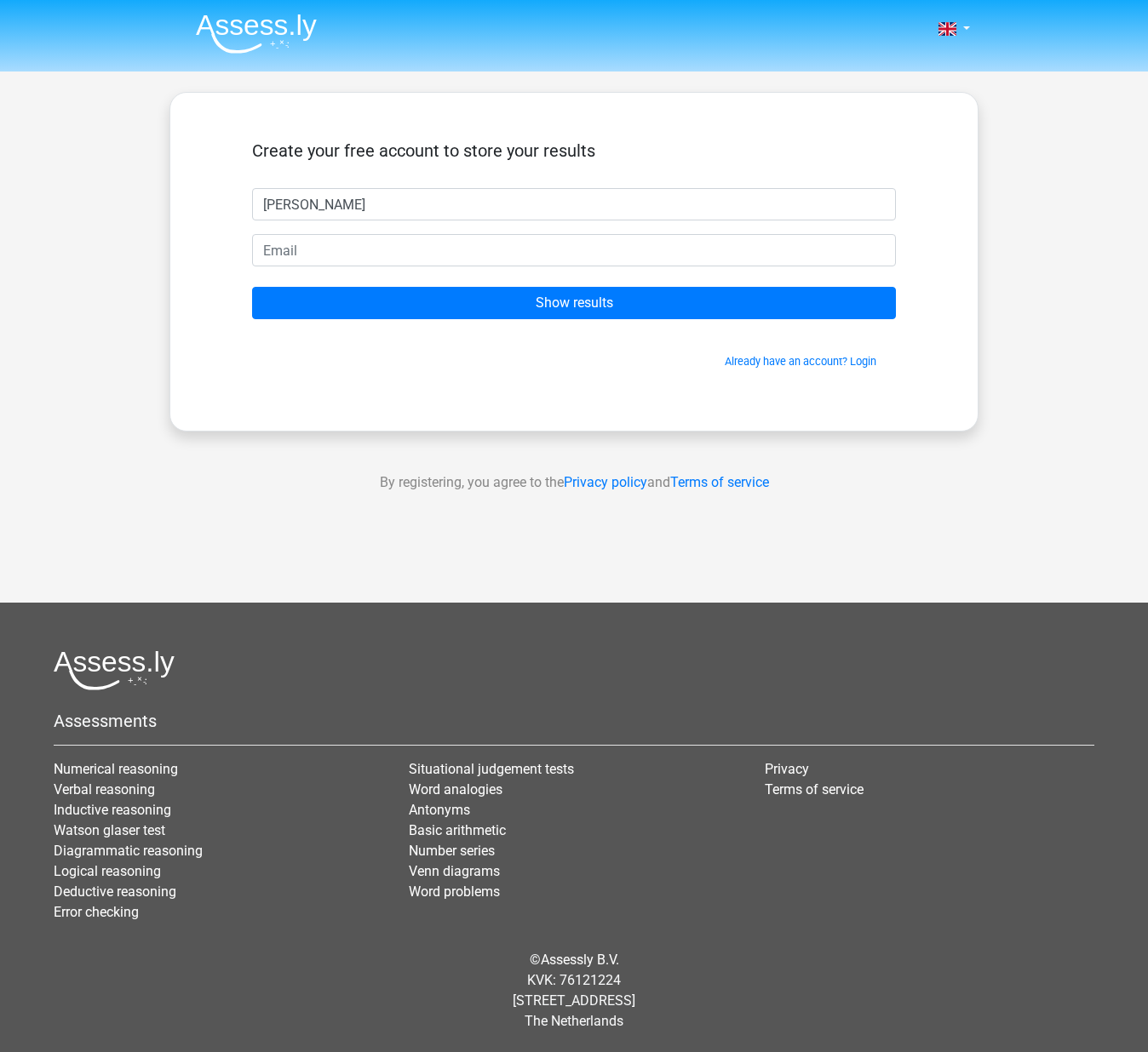
type input "[PERSON_NAME]"
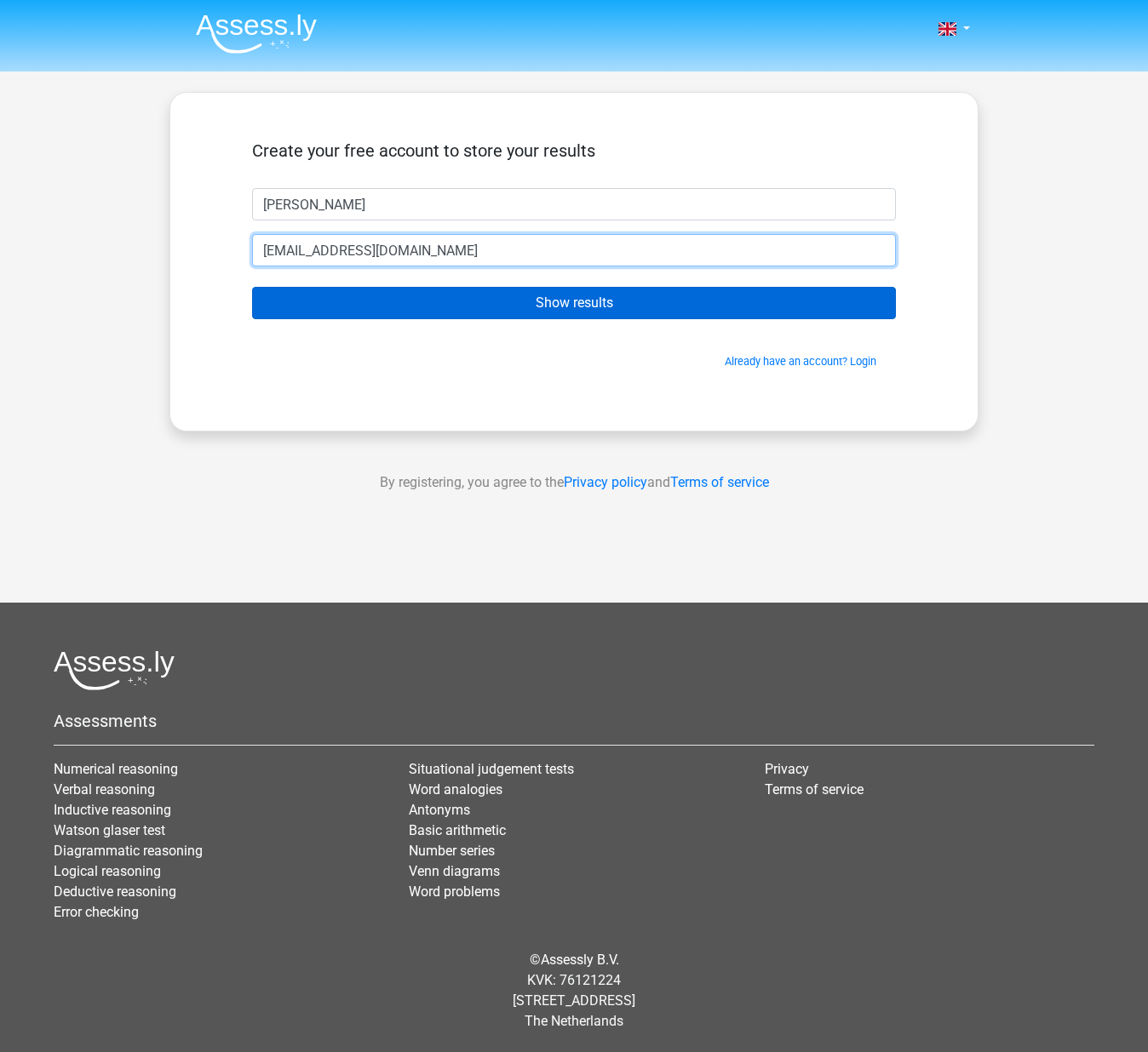
type input "[EMAIL_ADDRESS][DOMAIN_NAME]"
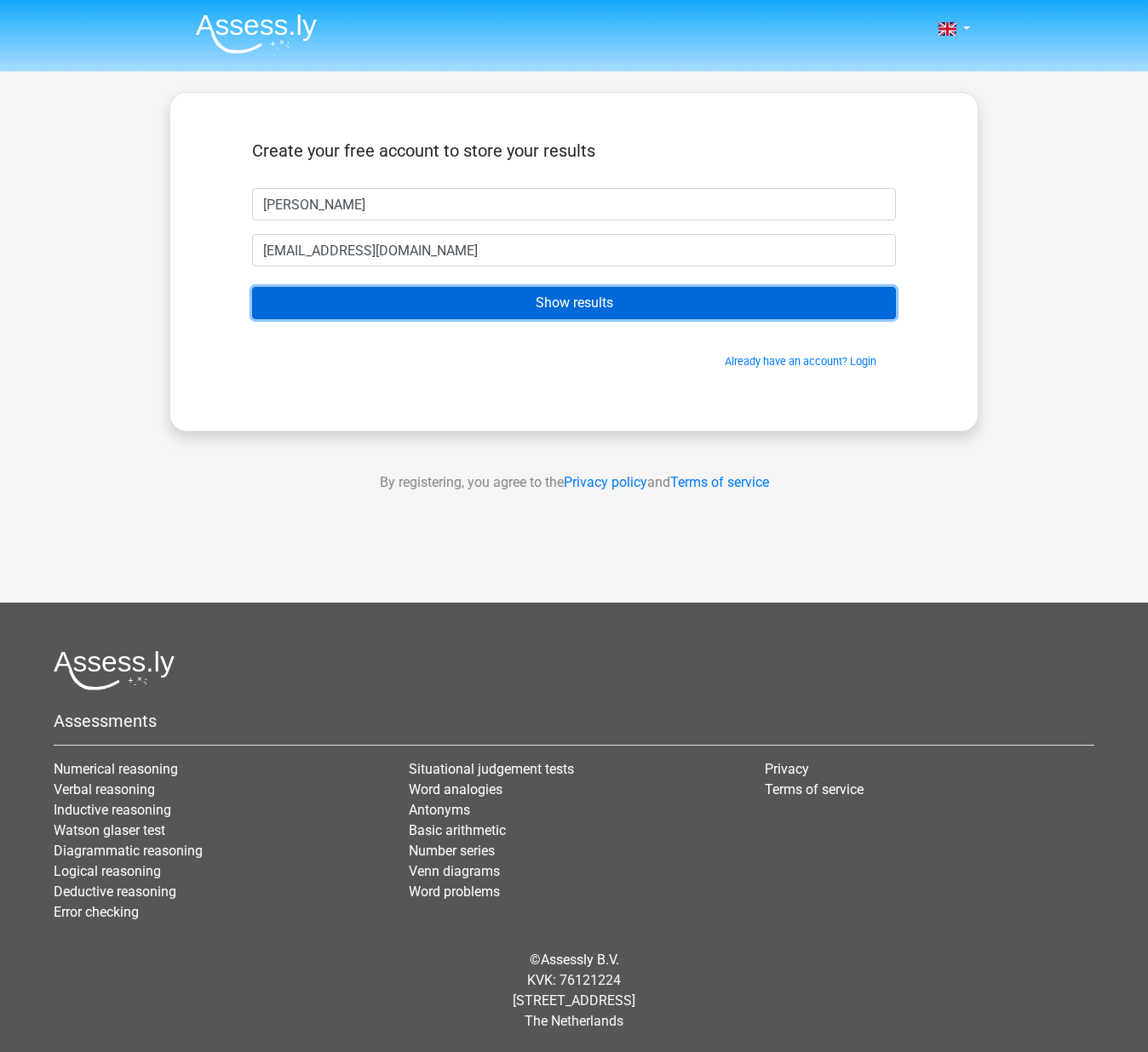
click at [678, 297] on input "Show results" at bounding box center [574, 303] width 643 height 33
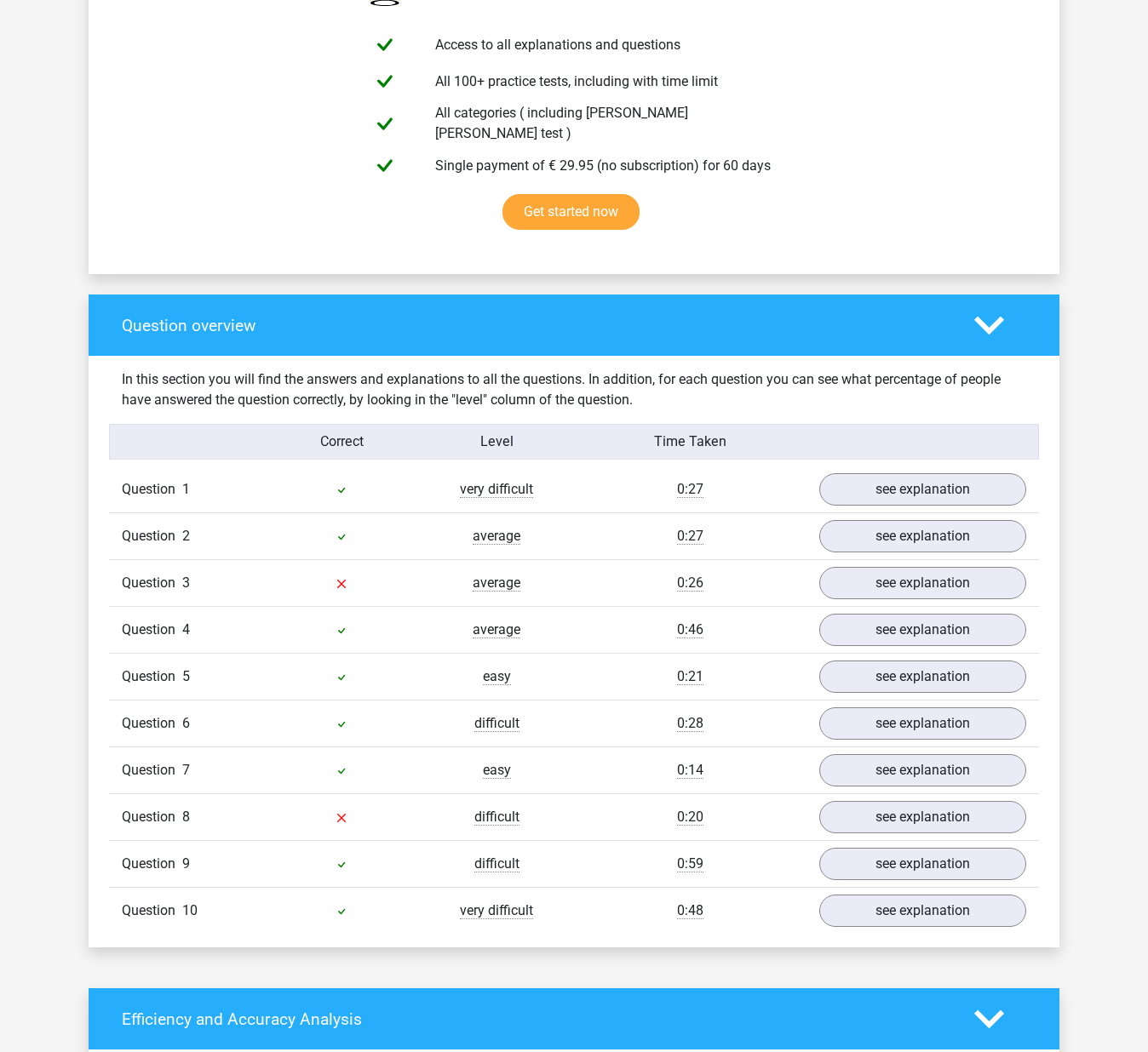
scroll to position [988, 0]
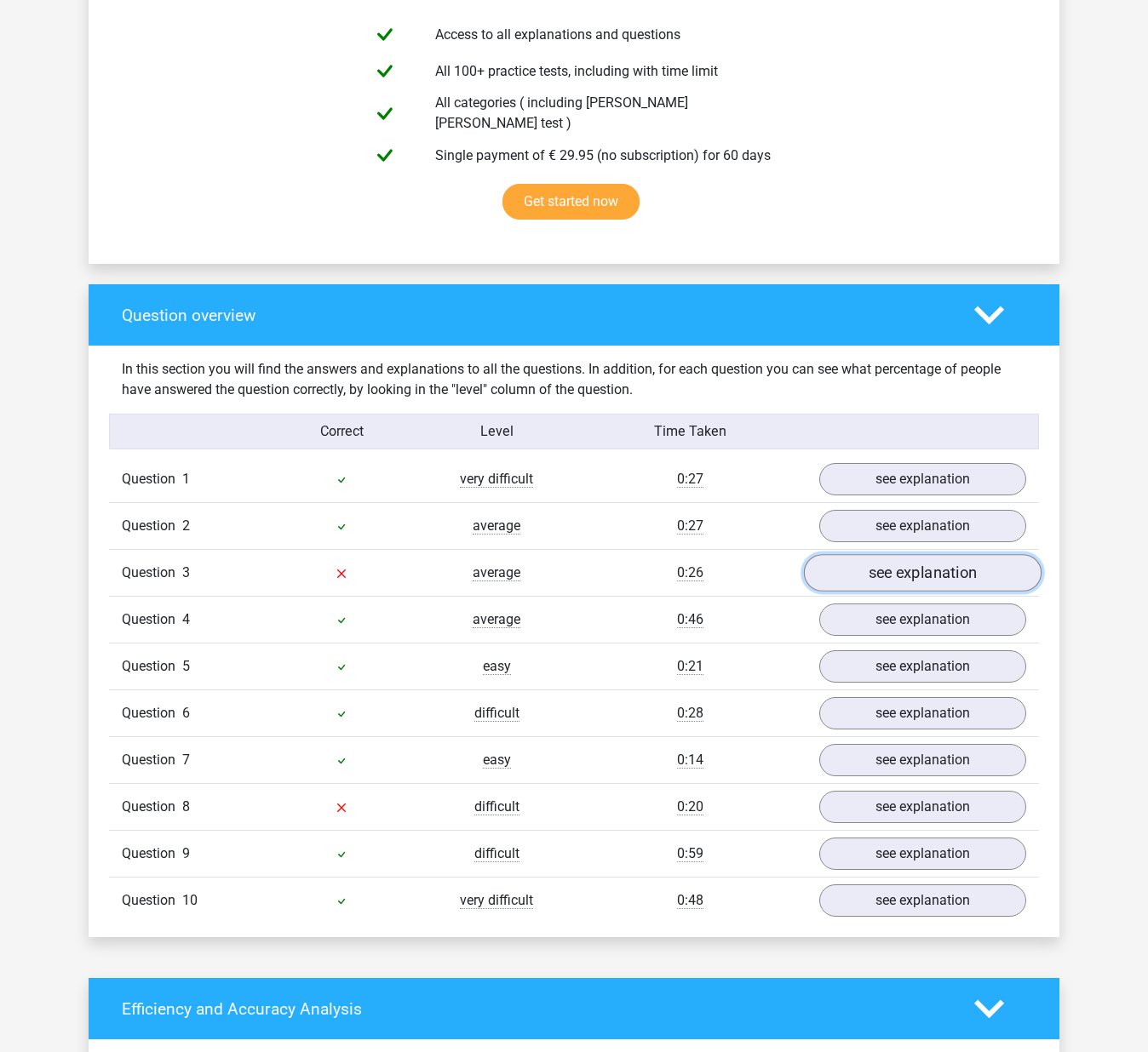
click at [893, 558] on link "see explanation" at bounding box center [922, 573] width 237 height 38
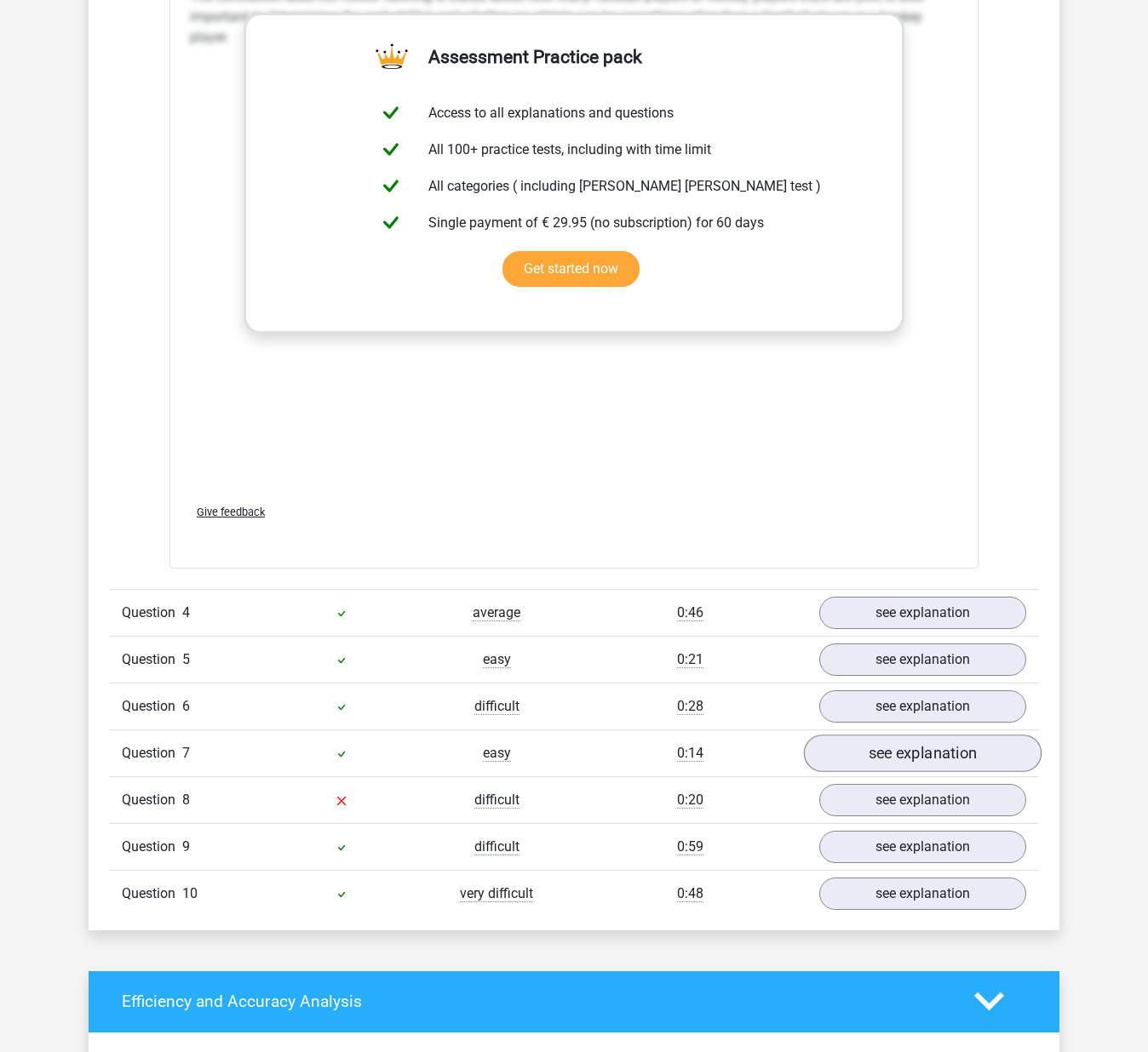
scroll to position [1909, 0]
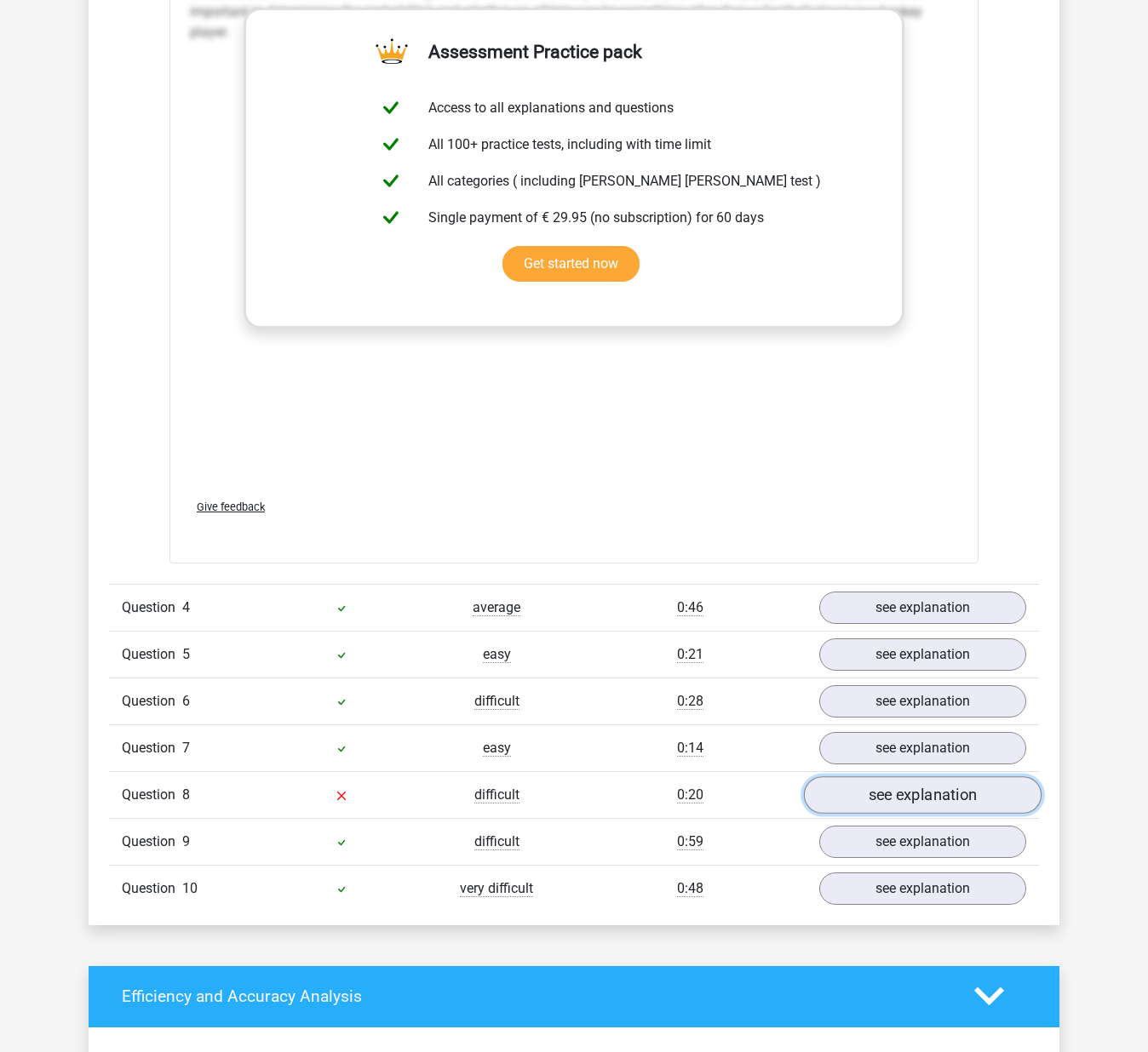
click at [911, 787] on link "see explanation" at bounding box center [922, 795] width 237 height 38
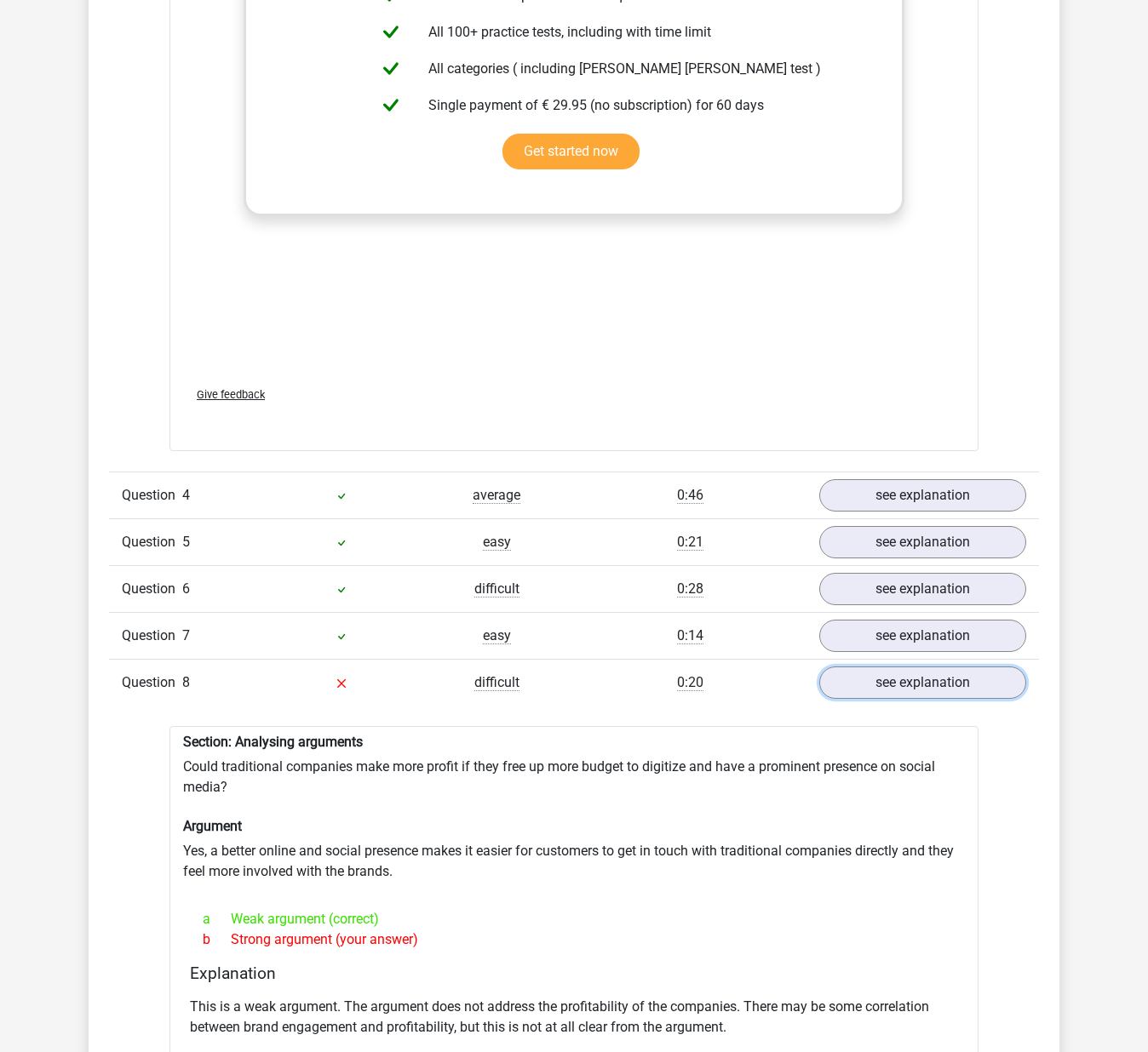
scroll to position [2004, 0]
